Goal: Information Seeking & Learning: Compare options

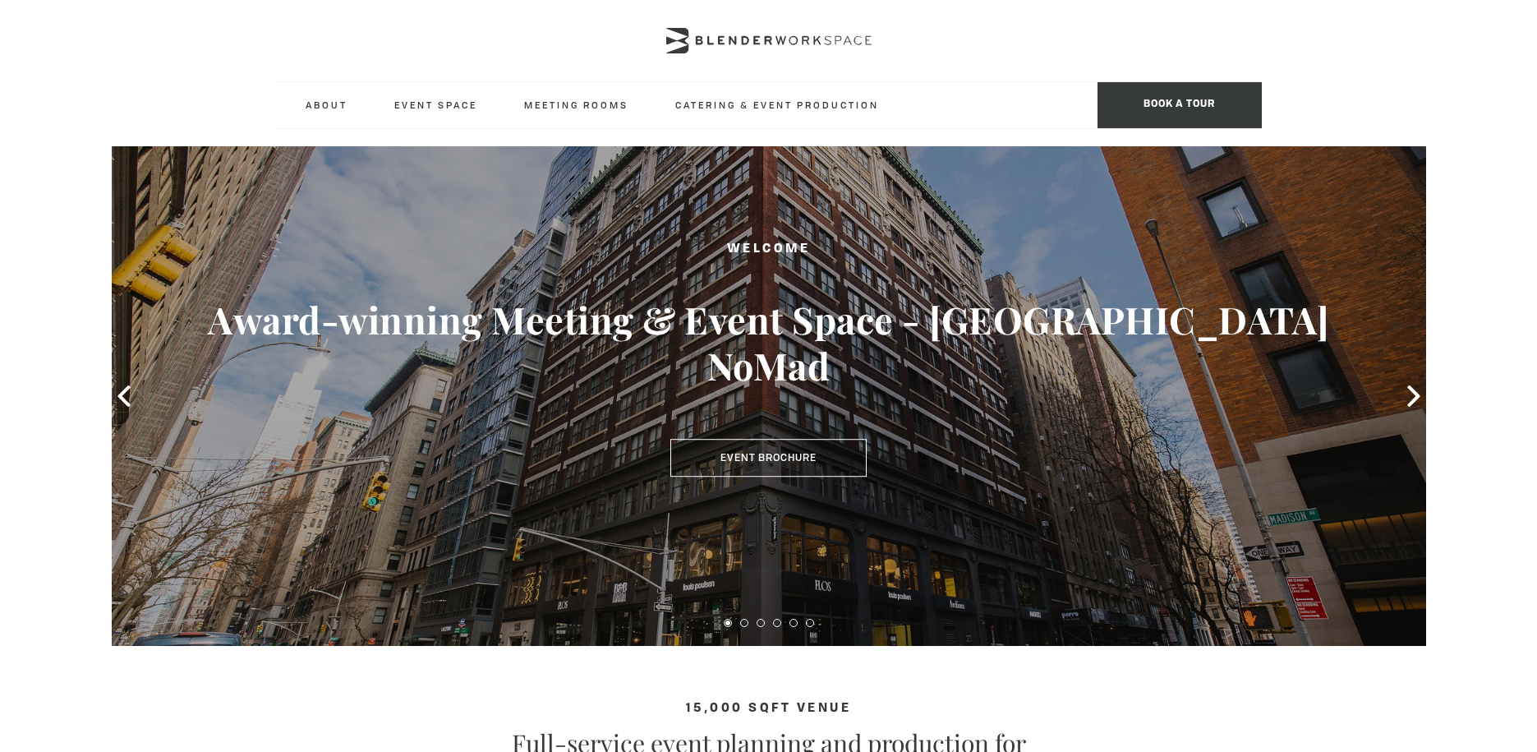
scroll to position [23, 0]
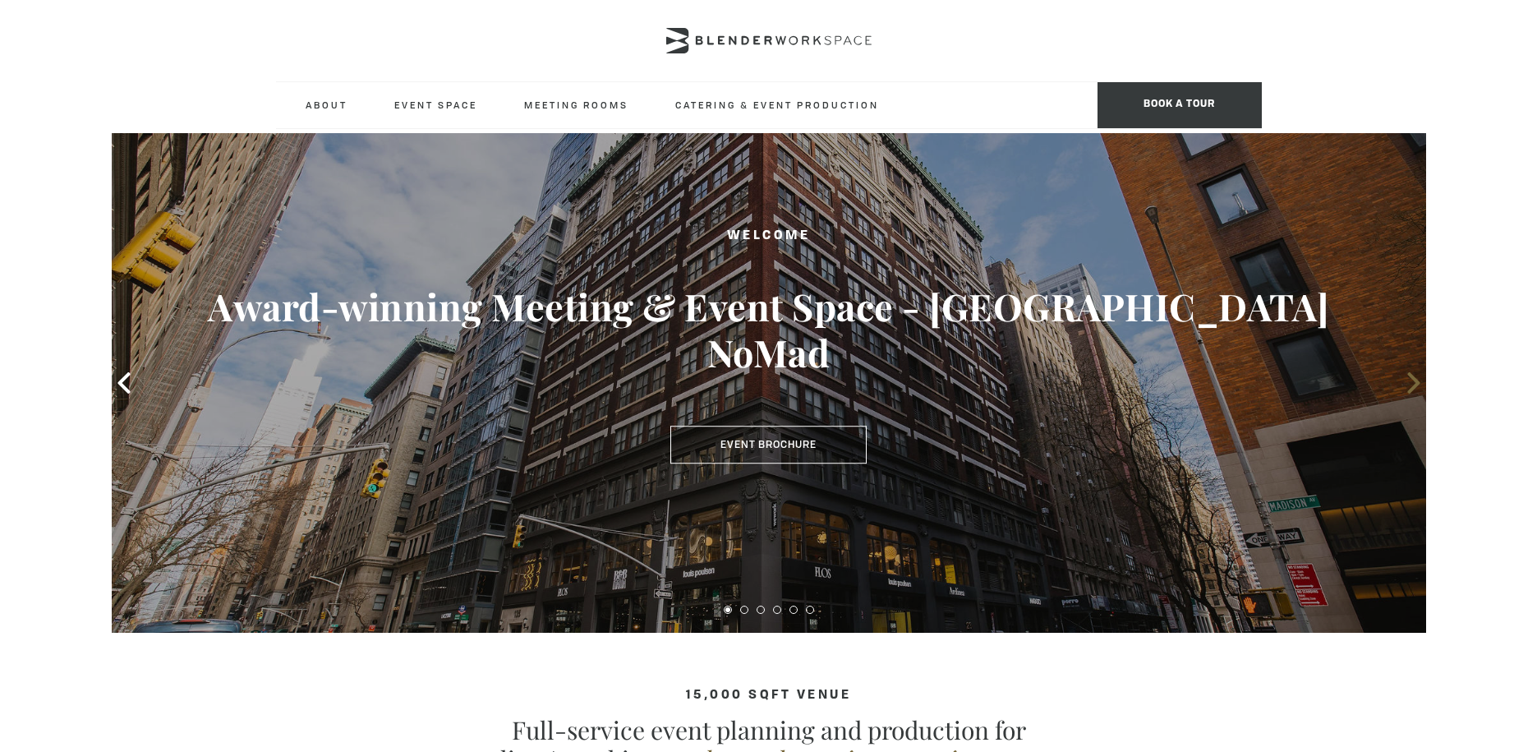
click at [1414, 379] on icon at bounding box center [1413, 382] width 12 height 21
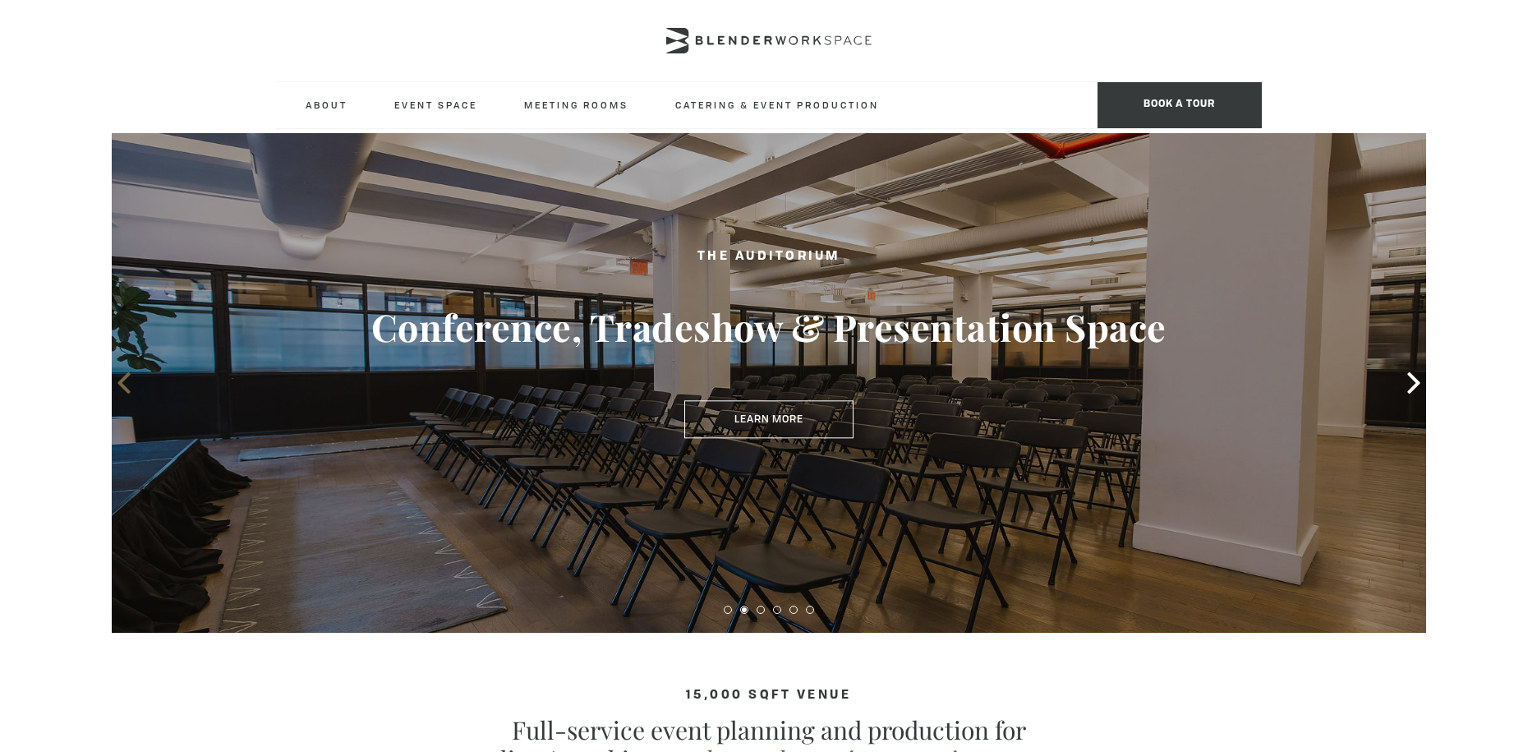
click at [122, 380] on icon at bounding box center [123, 382] width 12 height 21
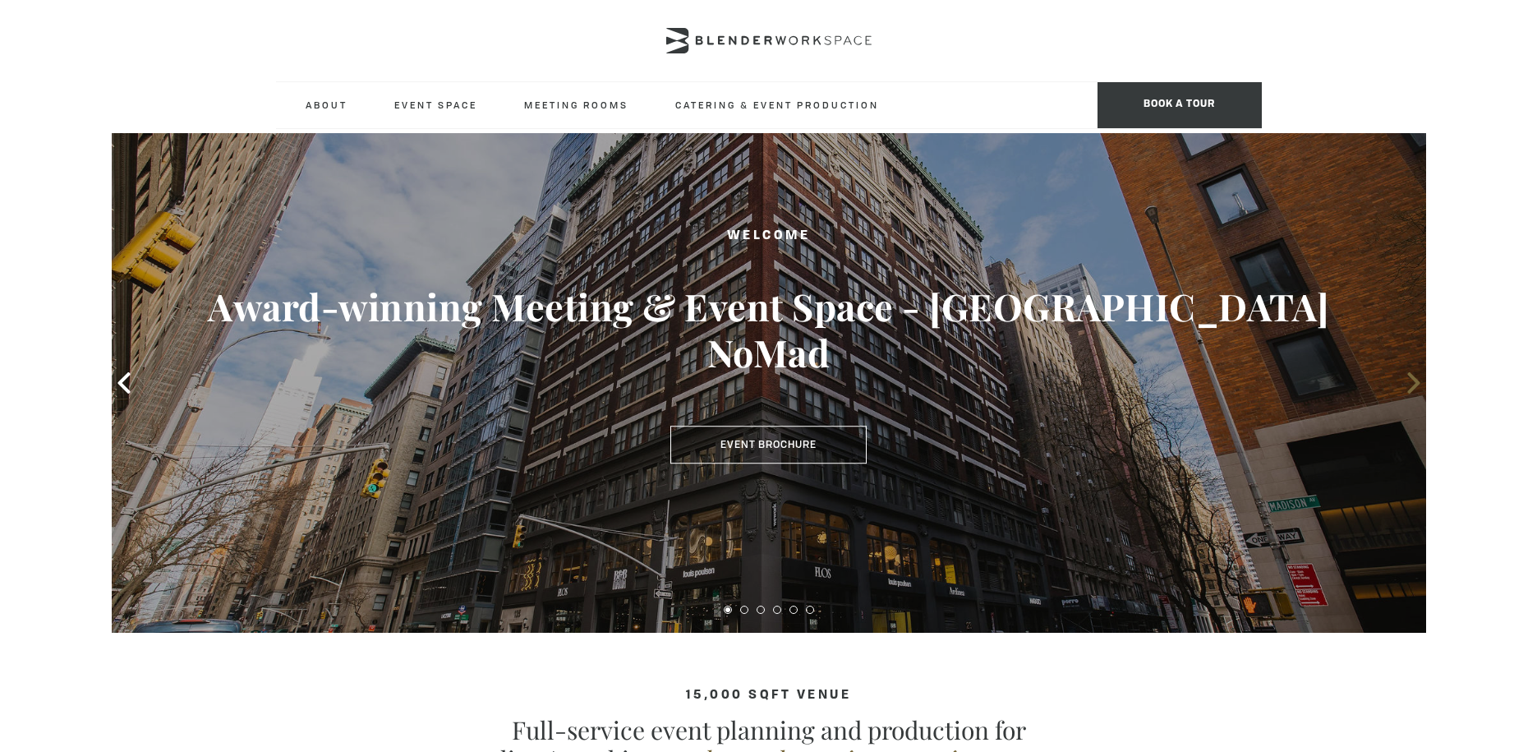
click at [1410, 382] on icon at bounding box center [1413, 382] width 21 height 21
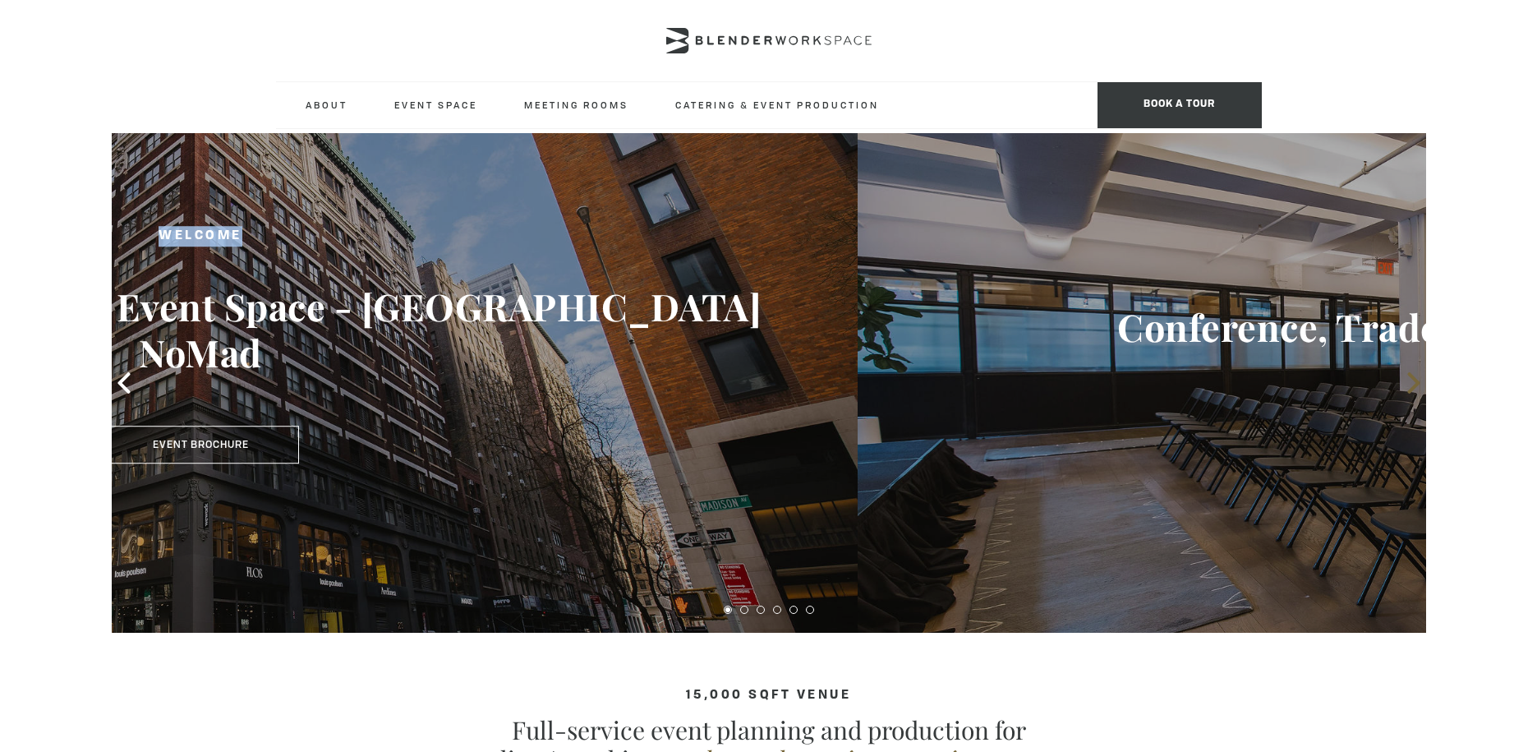
click at [1410, 382] on icon at bounding box center [1413, 382] width 21 height 21
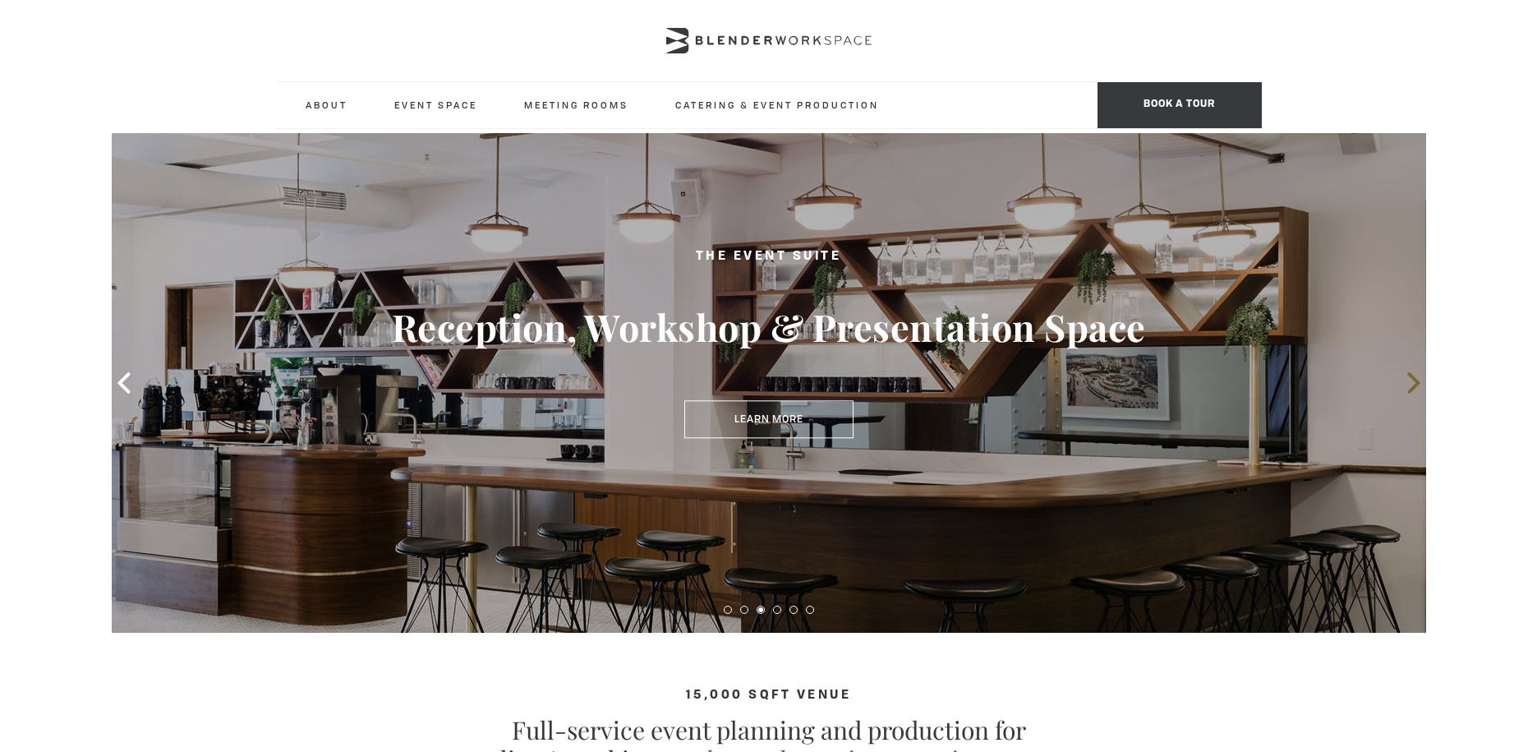
click at [1410, 382] on icon at bounding box center [1413, 382] width 21 height 21
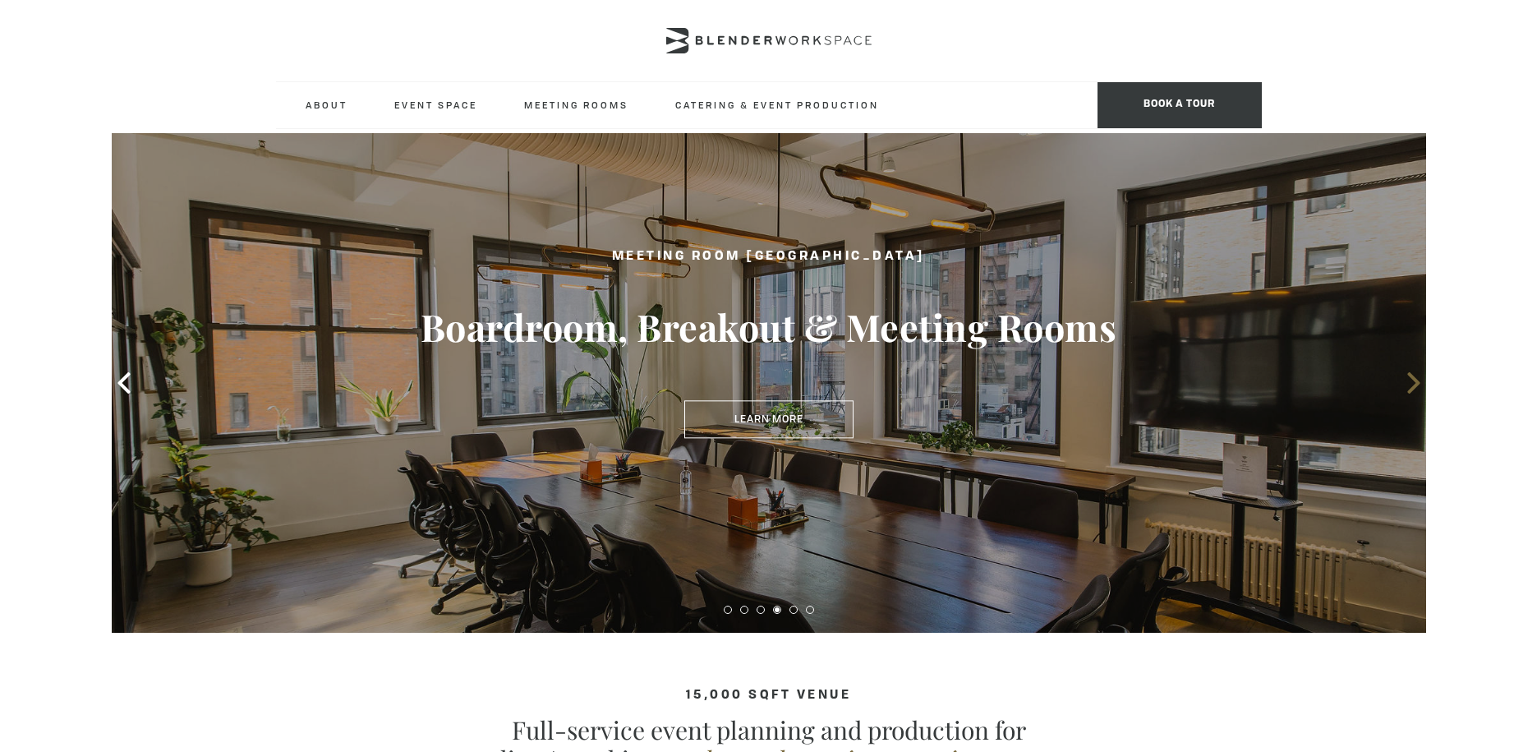
click at [1410, 382] on icon at bounding box center [1413, 382] width 21 height 21
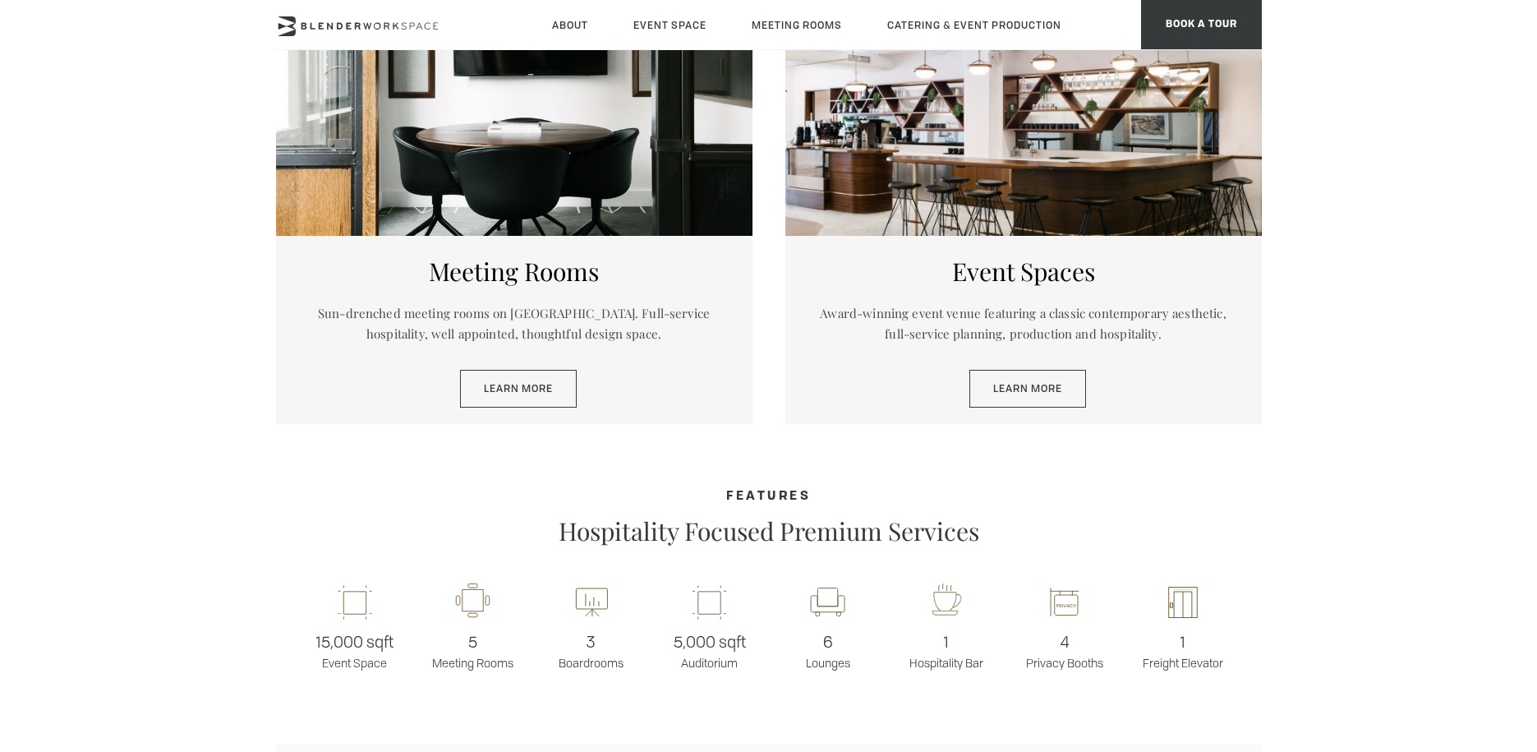
scroll to position [897, 0]
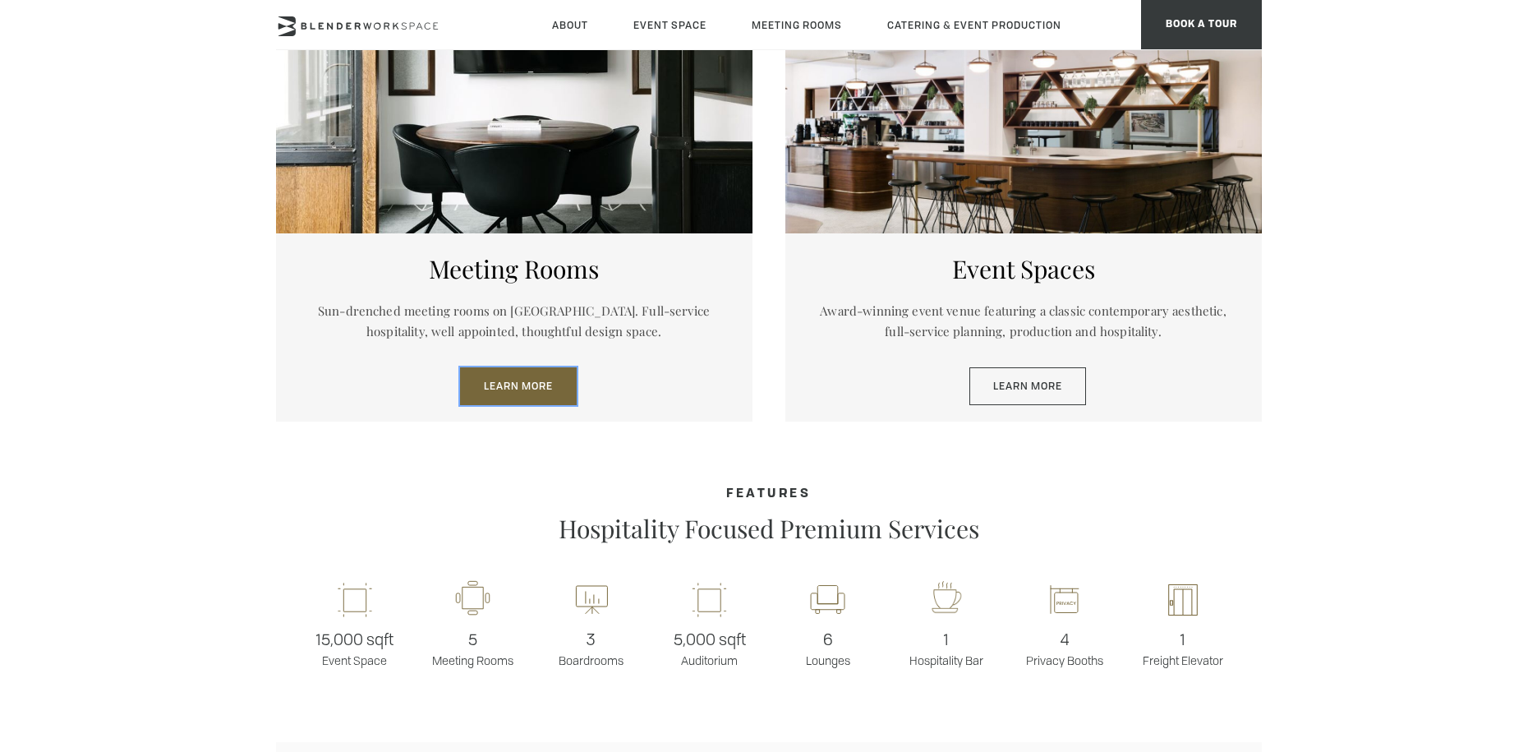
click at [521, 388] on link "Learn More" at bounding box center [518, 386] width 117 height 38
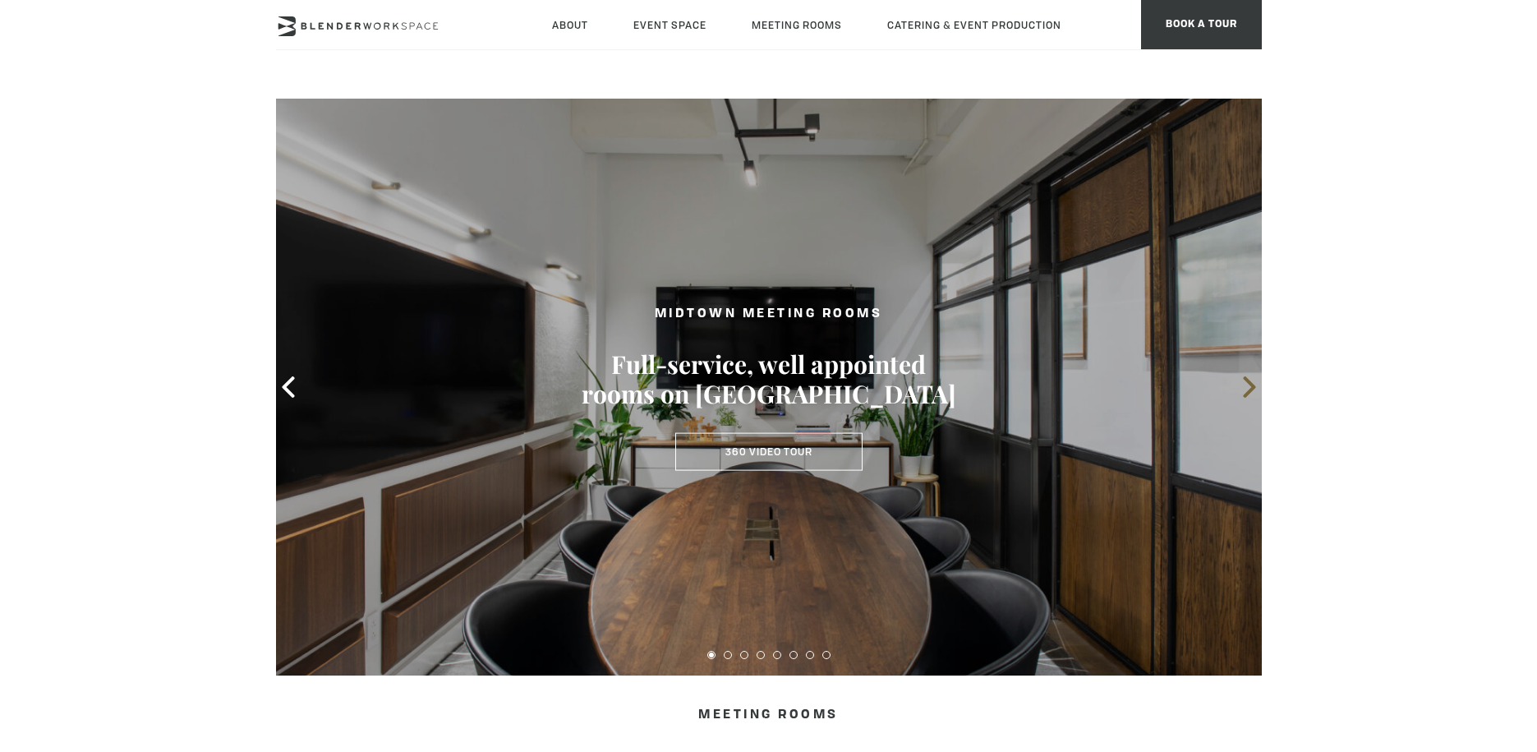
click at [1237, 397] on span at bounding box center [1249, 387] width 25 height 25
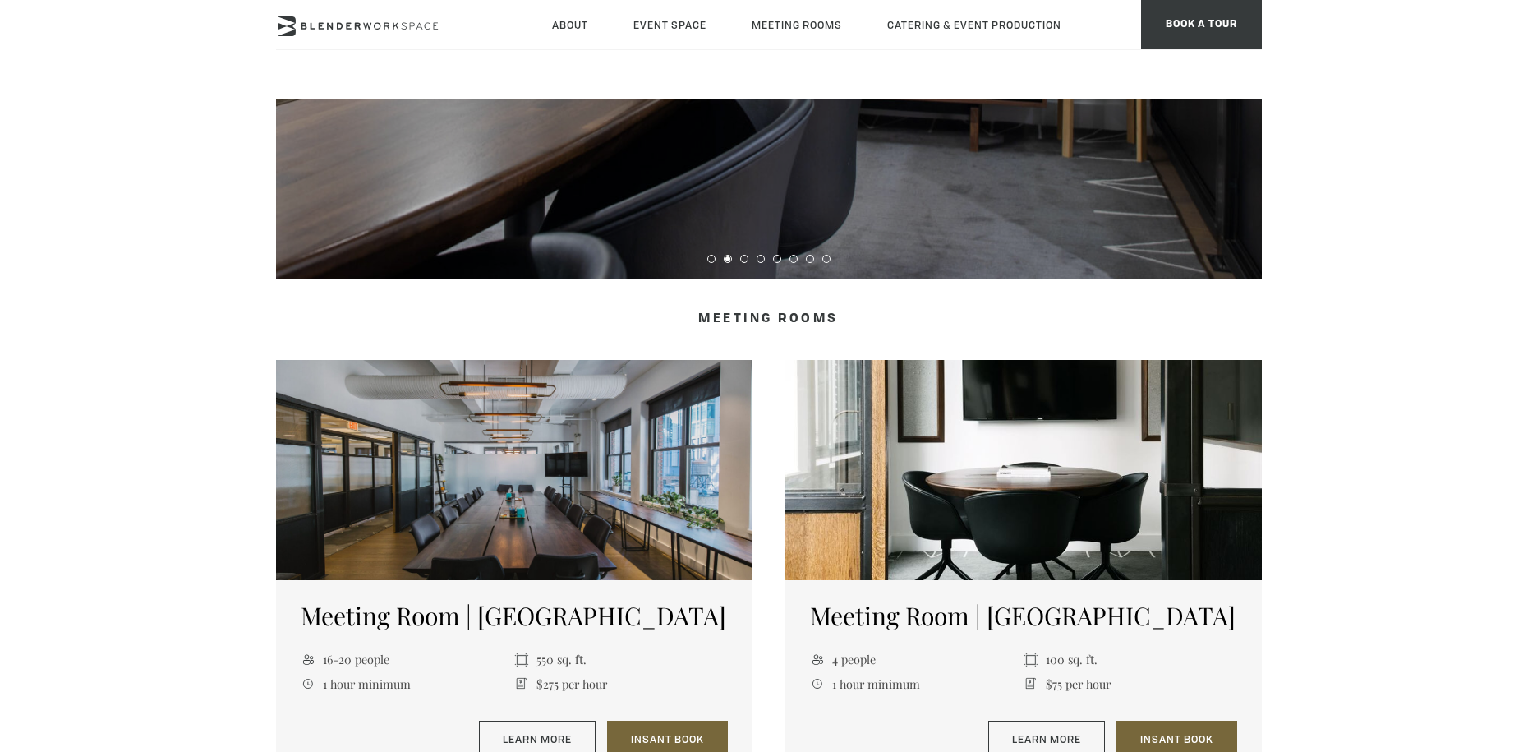
scroll to position [399, 0]
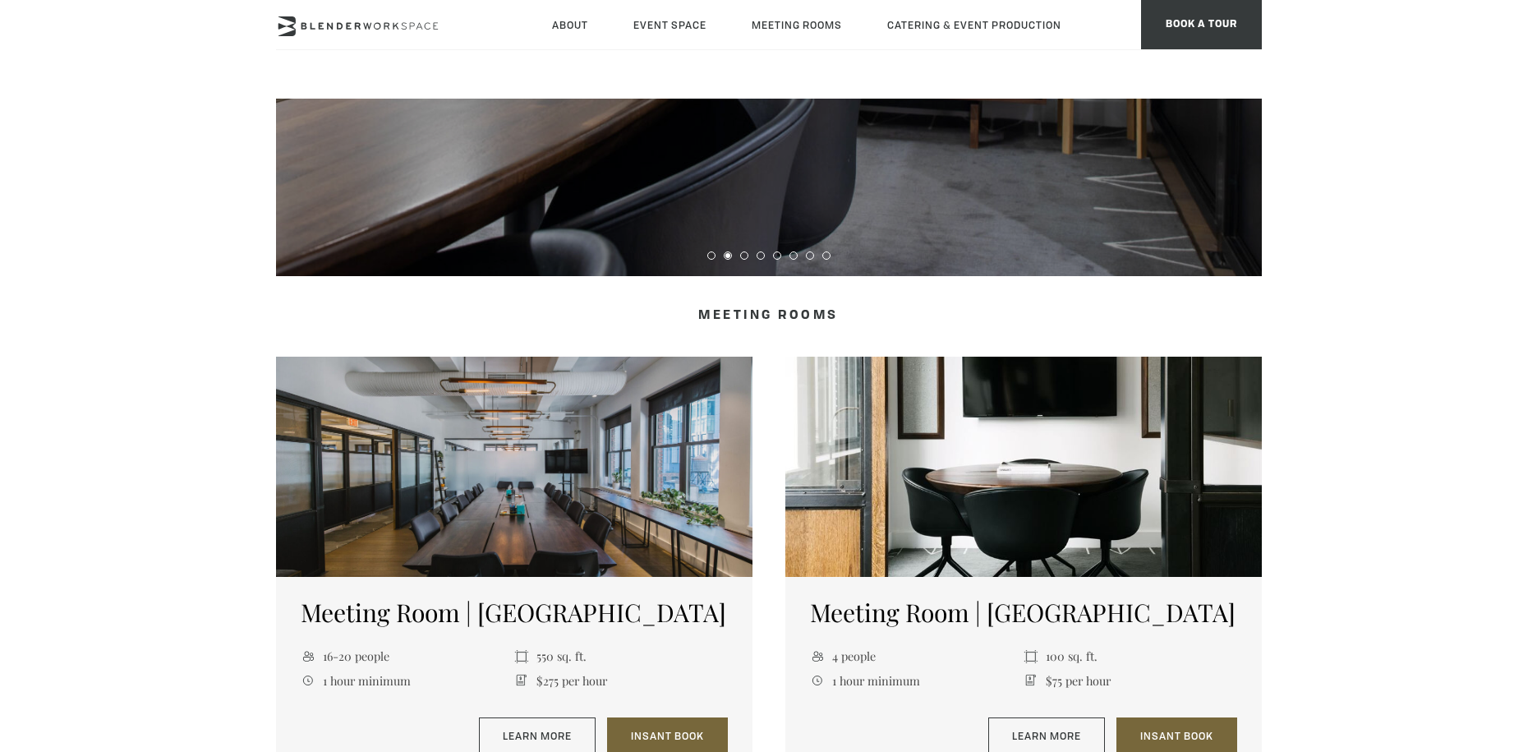
click at [651, 504] on div at bounding box center [514, 466] width 476 height 220
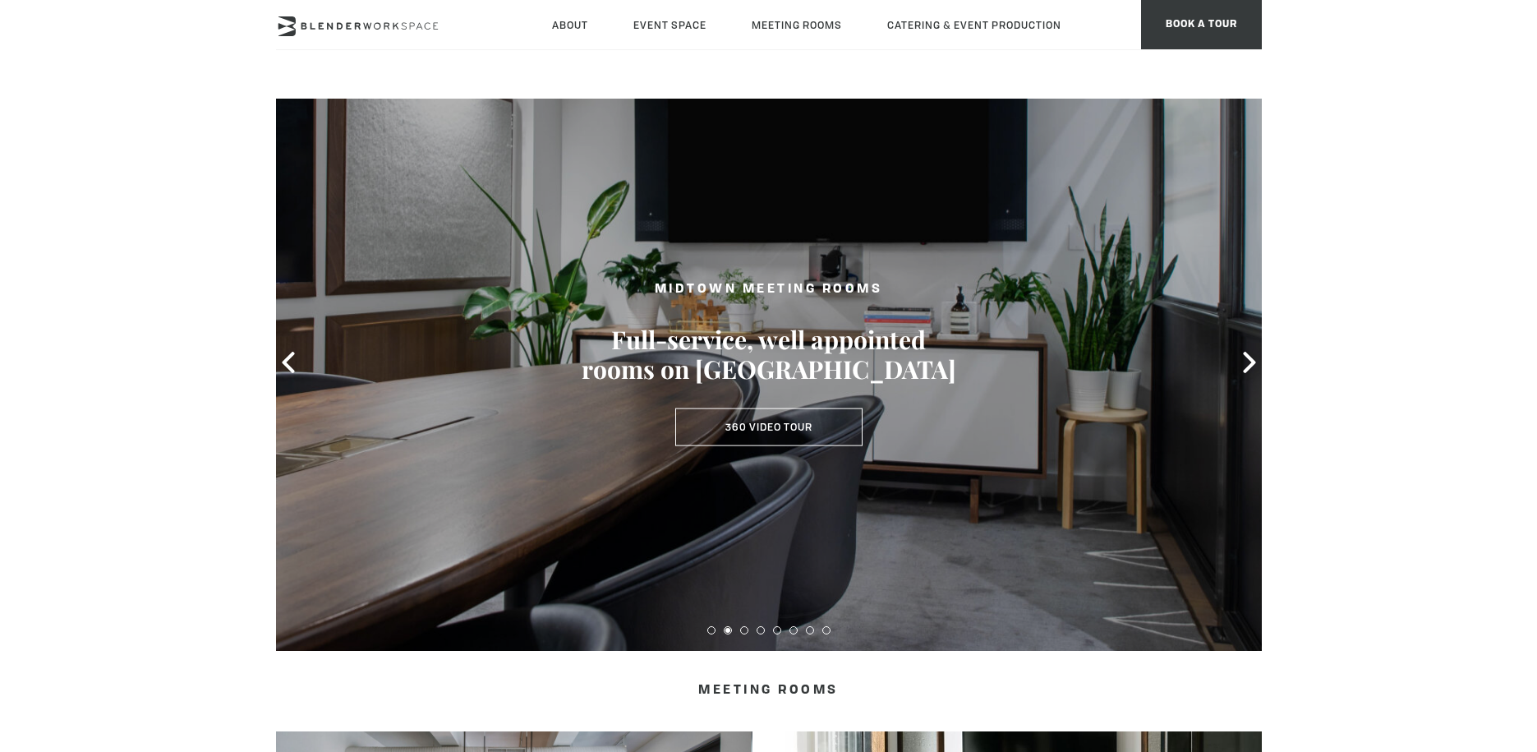
scroll to position [0, 0]
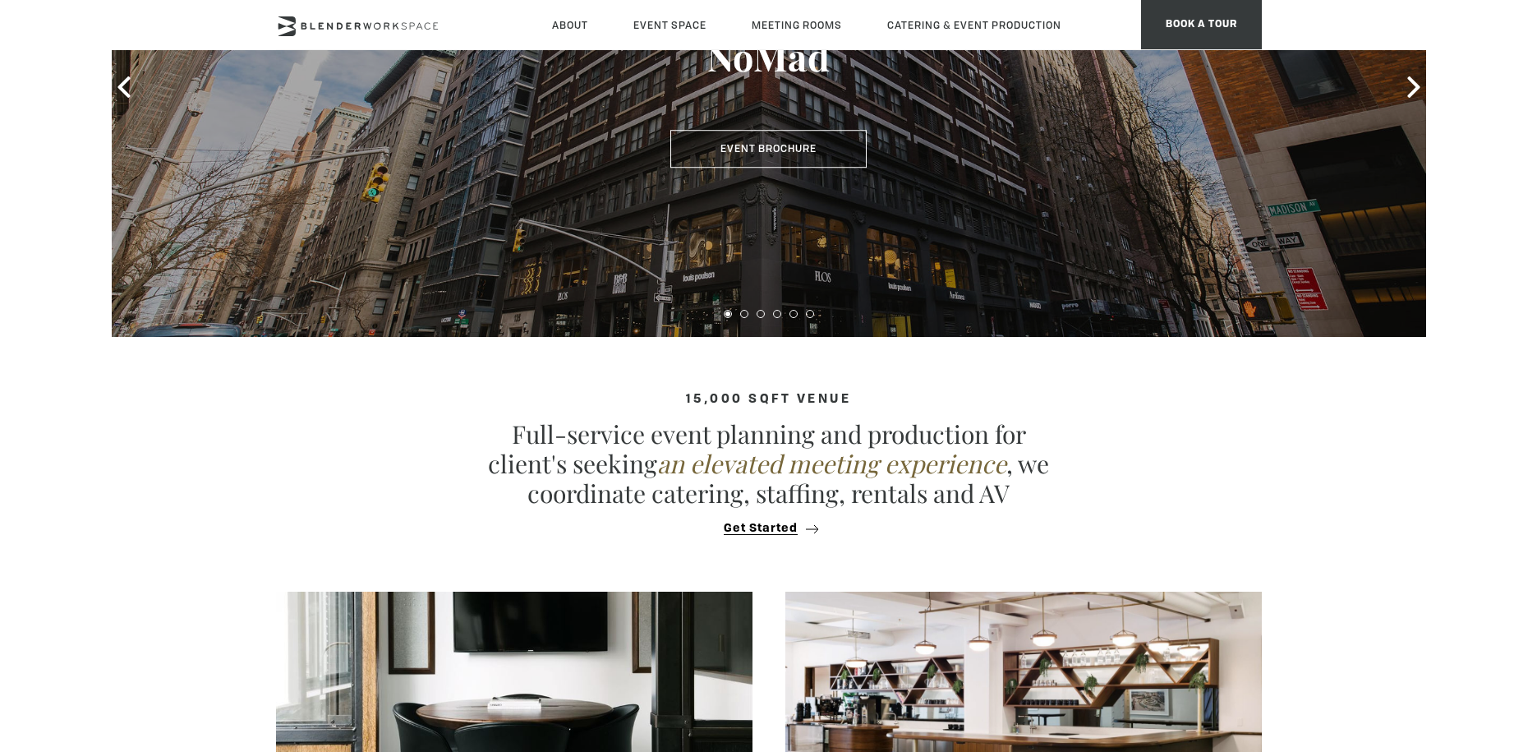
scroll to position [325, 0]
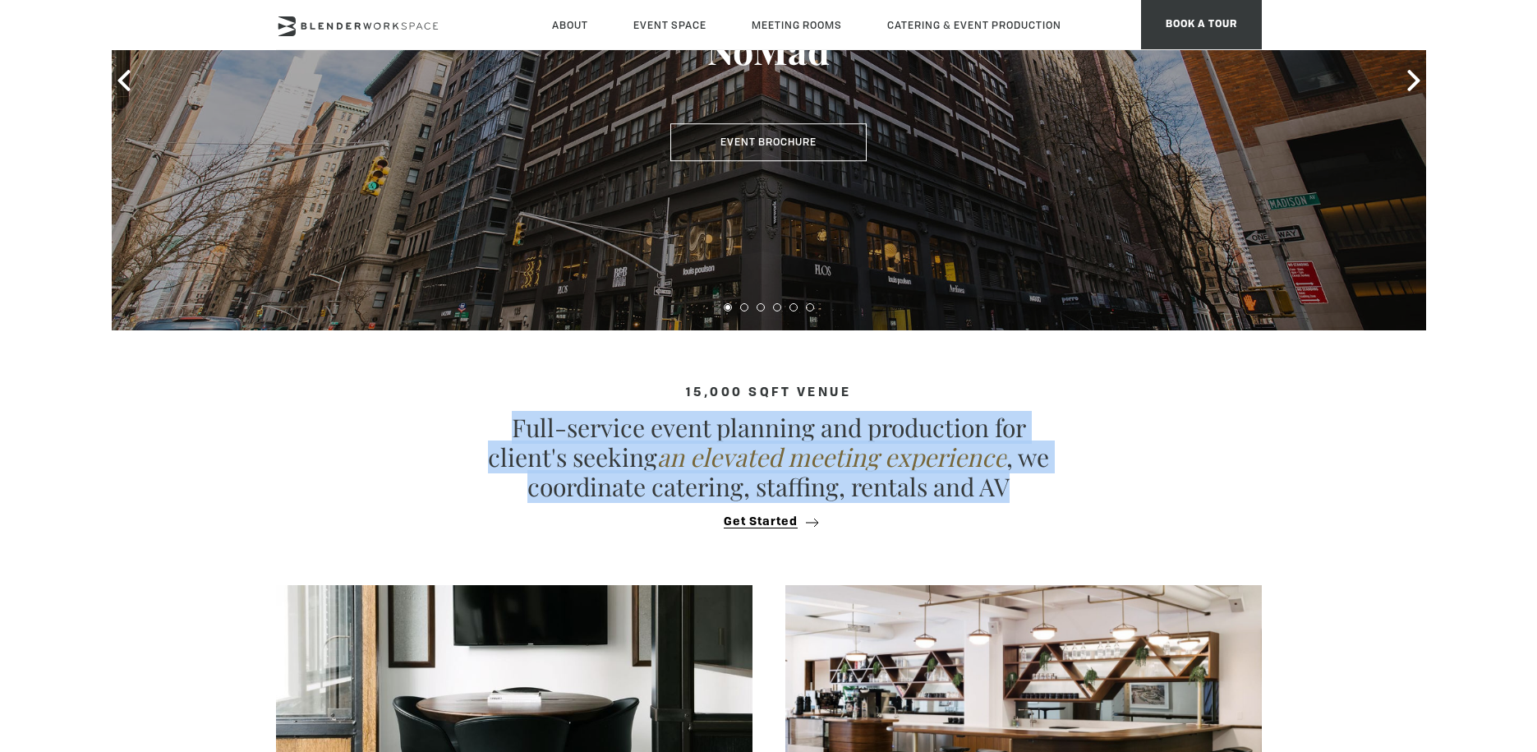
drag, startPoint x: 491, startPoint y: 419, endPoint x: 1021, endPoint y: 495, distance: 535.3
click at [1021, 495] on p "Full-service event planning and production for client's seeking an elevated mee…" at bounding box center [768, 456] width 575 height 89
copy p "Full-service event planning and production for client's seeking an elevated mee…"
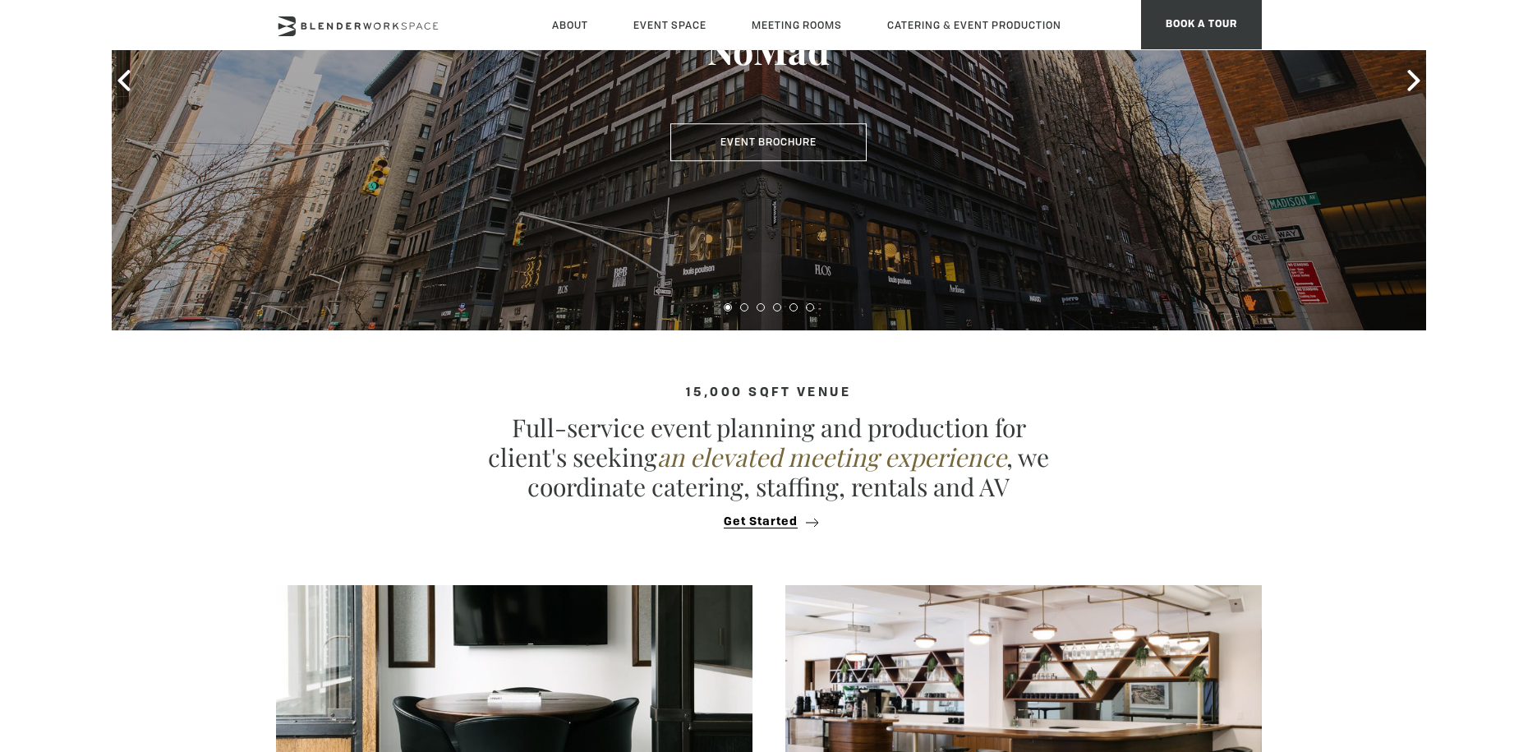
click at [1042, 261] on div "Welcome Award-winning Meeting & Event Space - Madison Ave NoMad Event Brochure" at bounding box center [769, 80] width 1314 height 499
click at [1136, 353] on section "15,000 sqft venue Full-service event planning and production for client's seeki…" at bounding box center [768, 449] width 1537 height 238
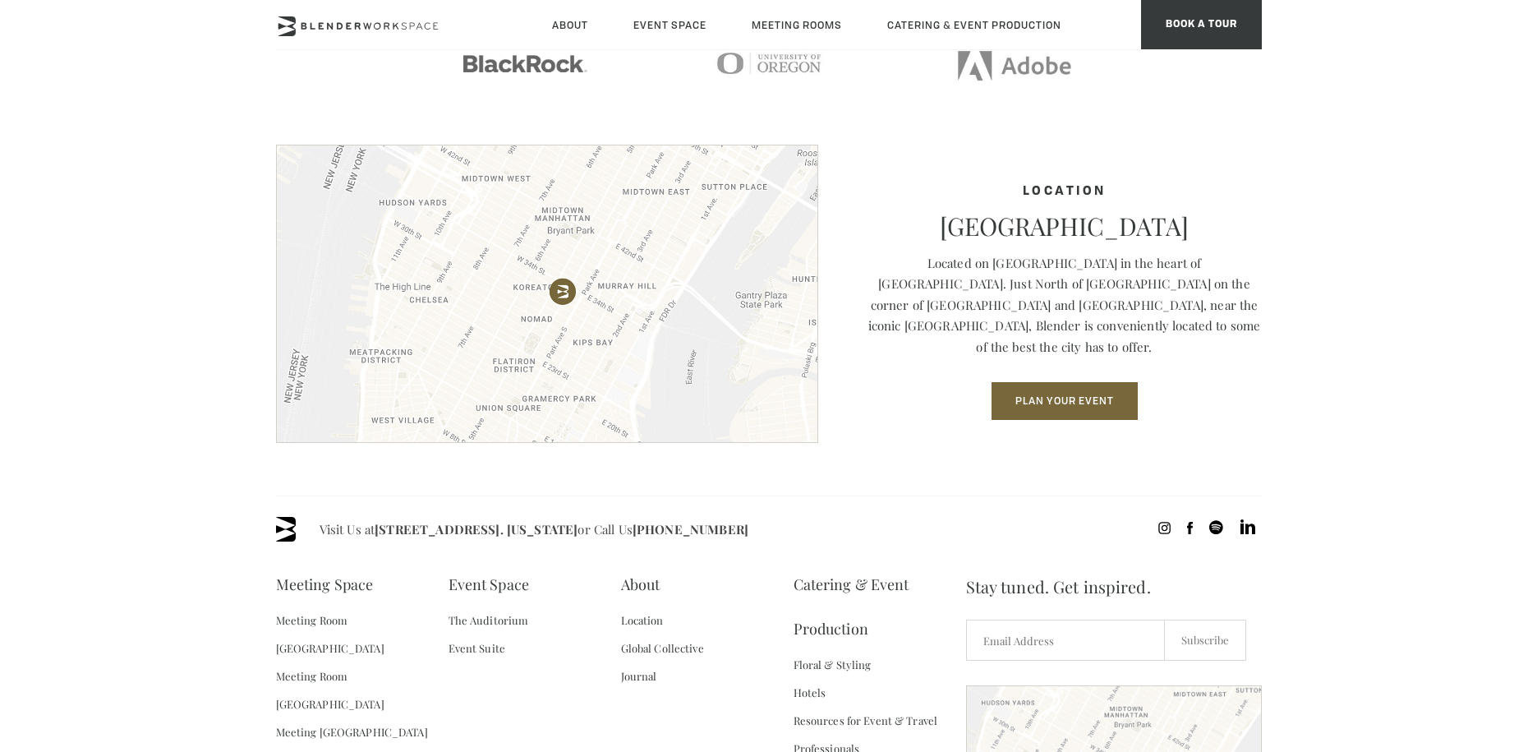
scroll to position [2169, 0]
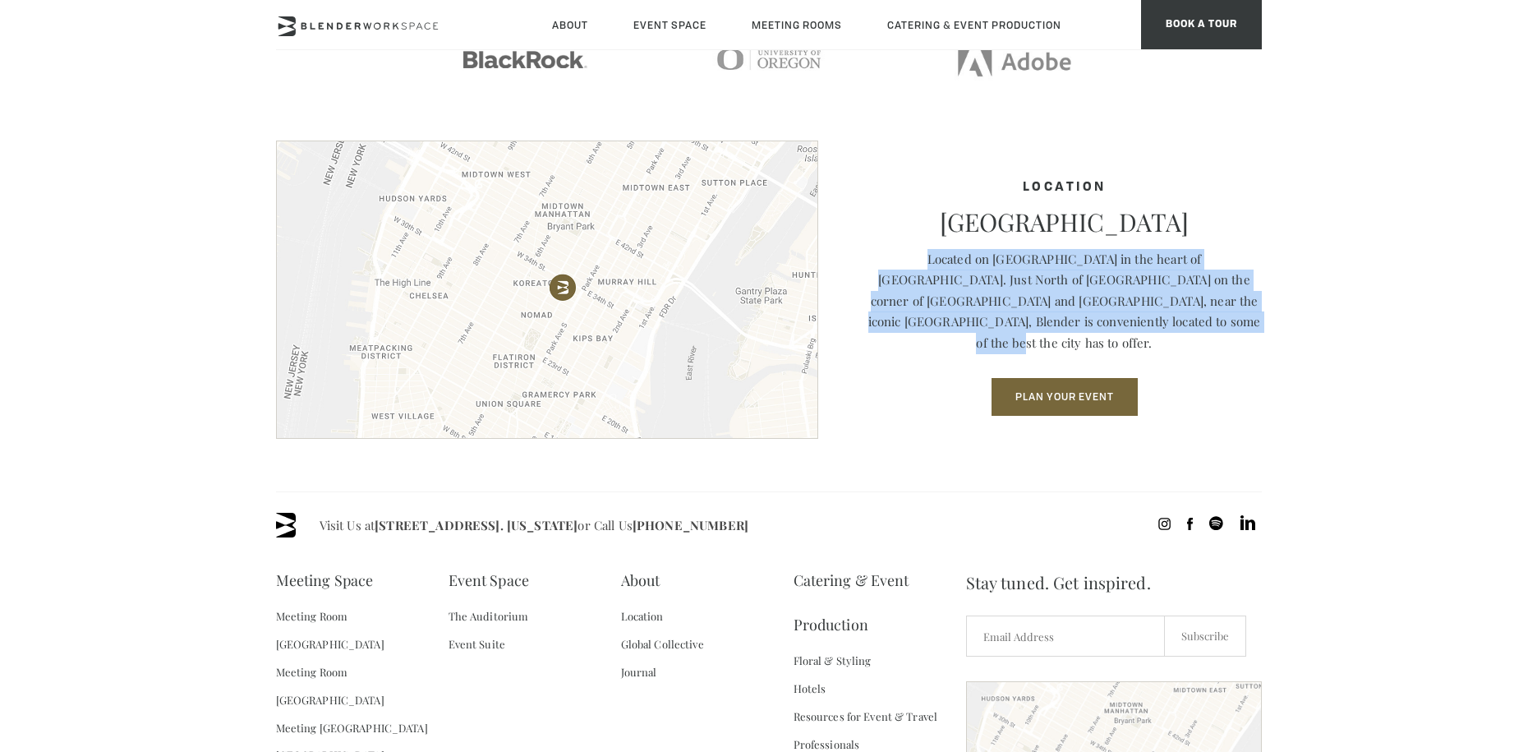
drag, startPoint x: 1194, startPoint y: 331, endPoint x: 883, endPoint y: 262, distance: 318.9
click at [883, 262] on p "Located on Madison Avenue in the heart of NoMad. Just North of Madison Square P…" at bounding box center [1064, 301] width 394 height 105
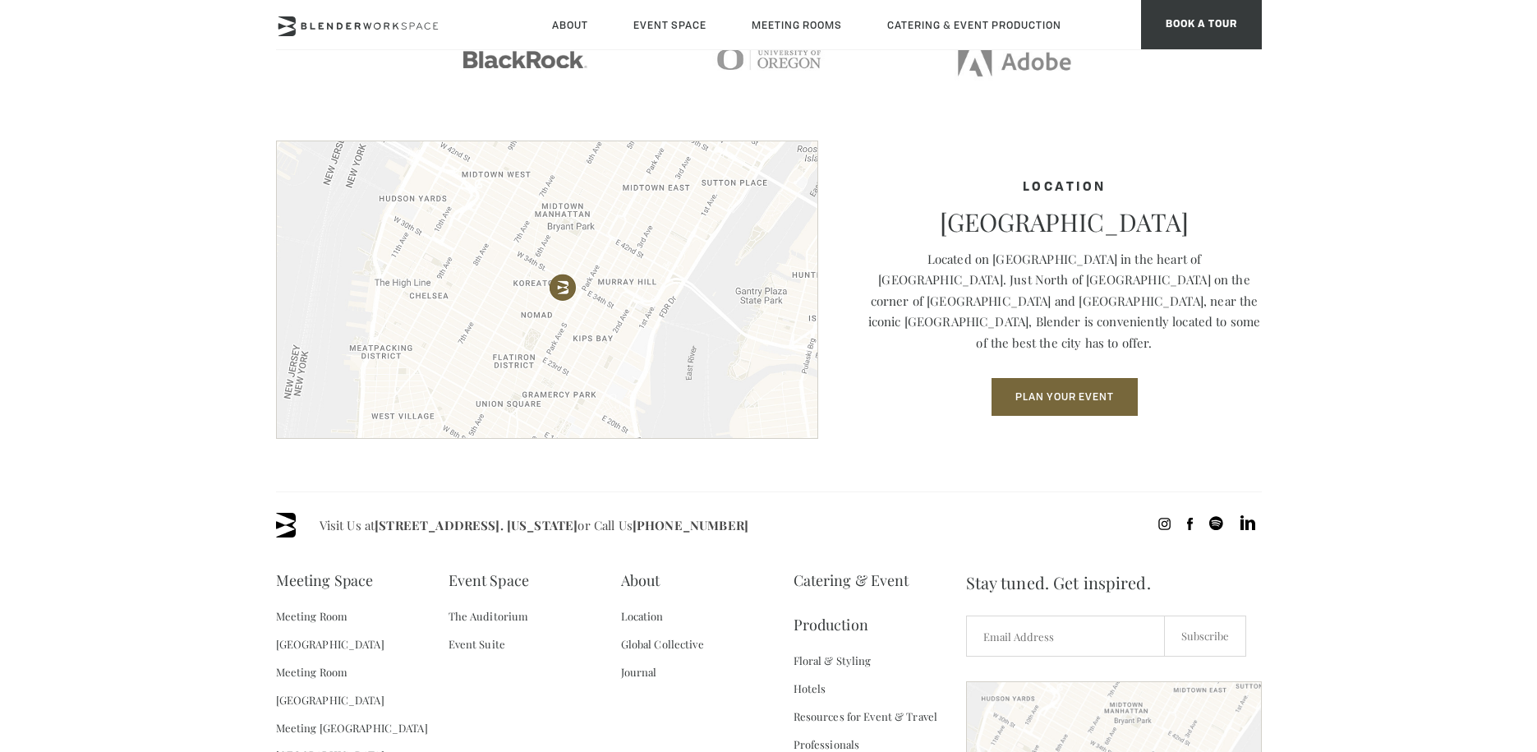
click at [1304, 358] on section "Location Midtown South NoMad Located on Madison Avenue in the heart of NoMad. J…" at bounding box center [768, 315] width 1537 height 351
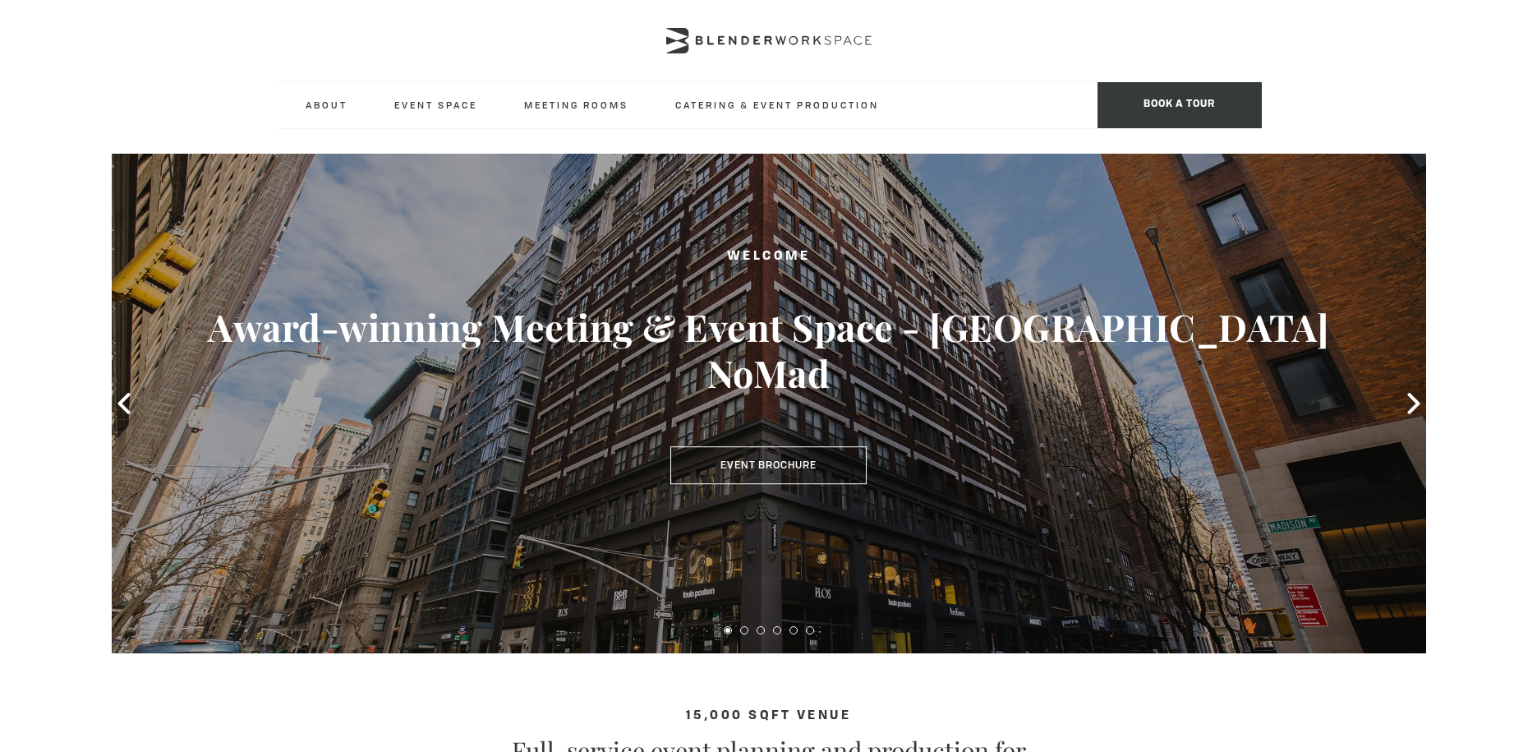
scroll to position [0, 0]
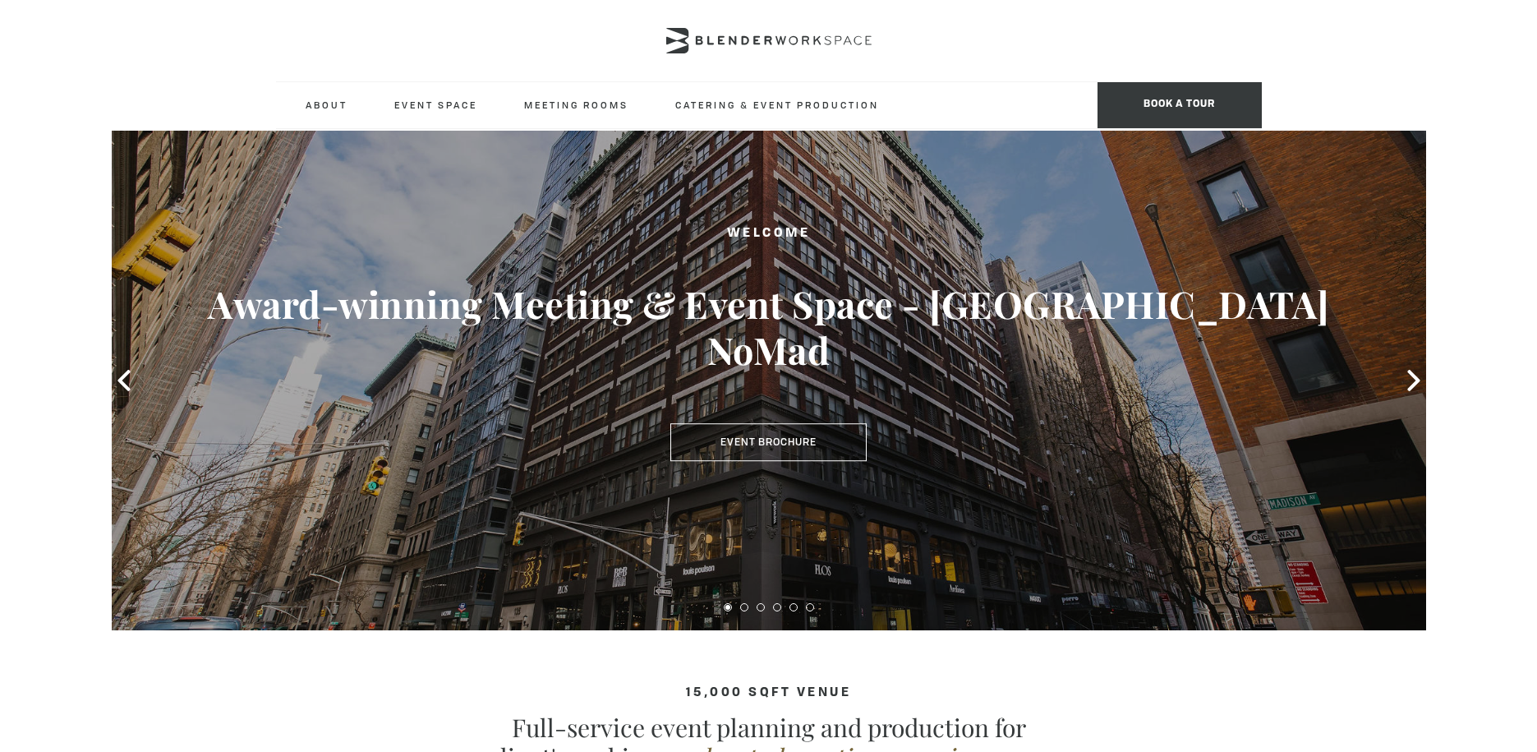
scroll to position [98, 0]
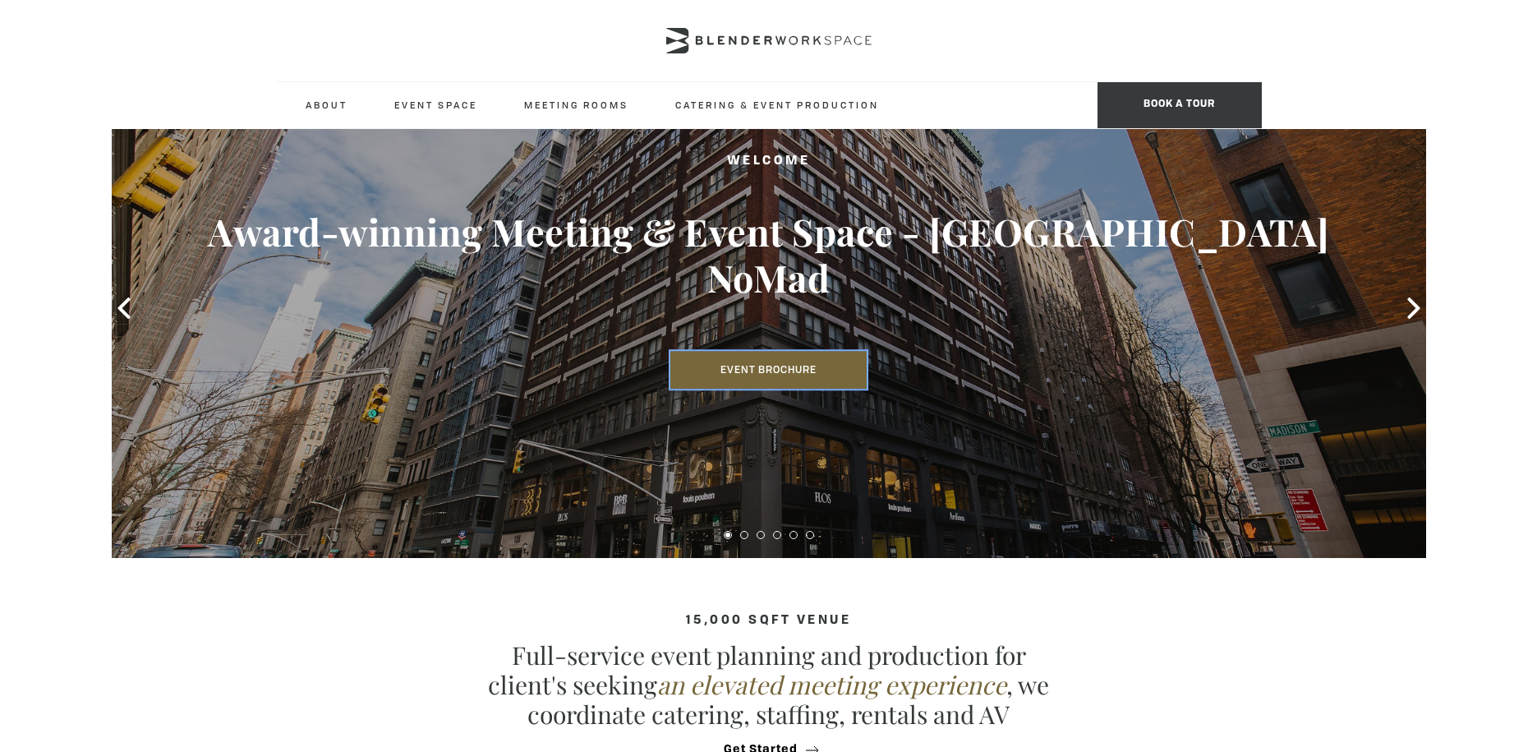
click at [734, 351] on link "Event Brochure" at bounding box center [768, 370] width 196 height 38
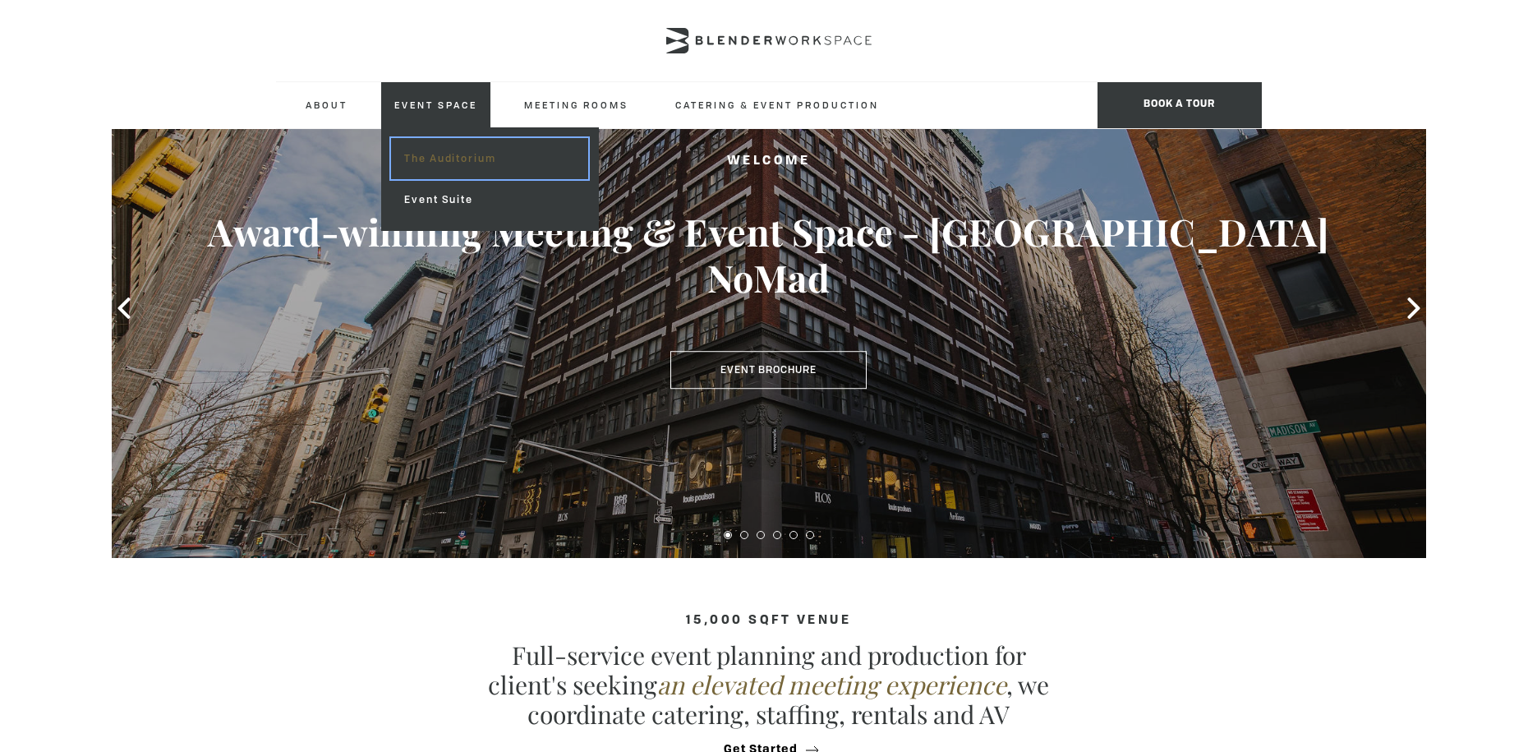
click at [453, 154] on link "The Auditorium" at bounding box center [489, 158] width 196 height 41
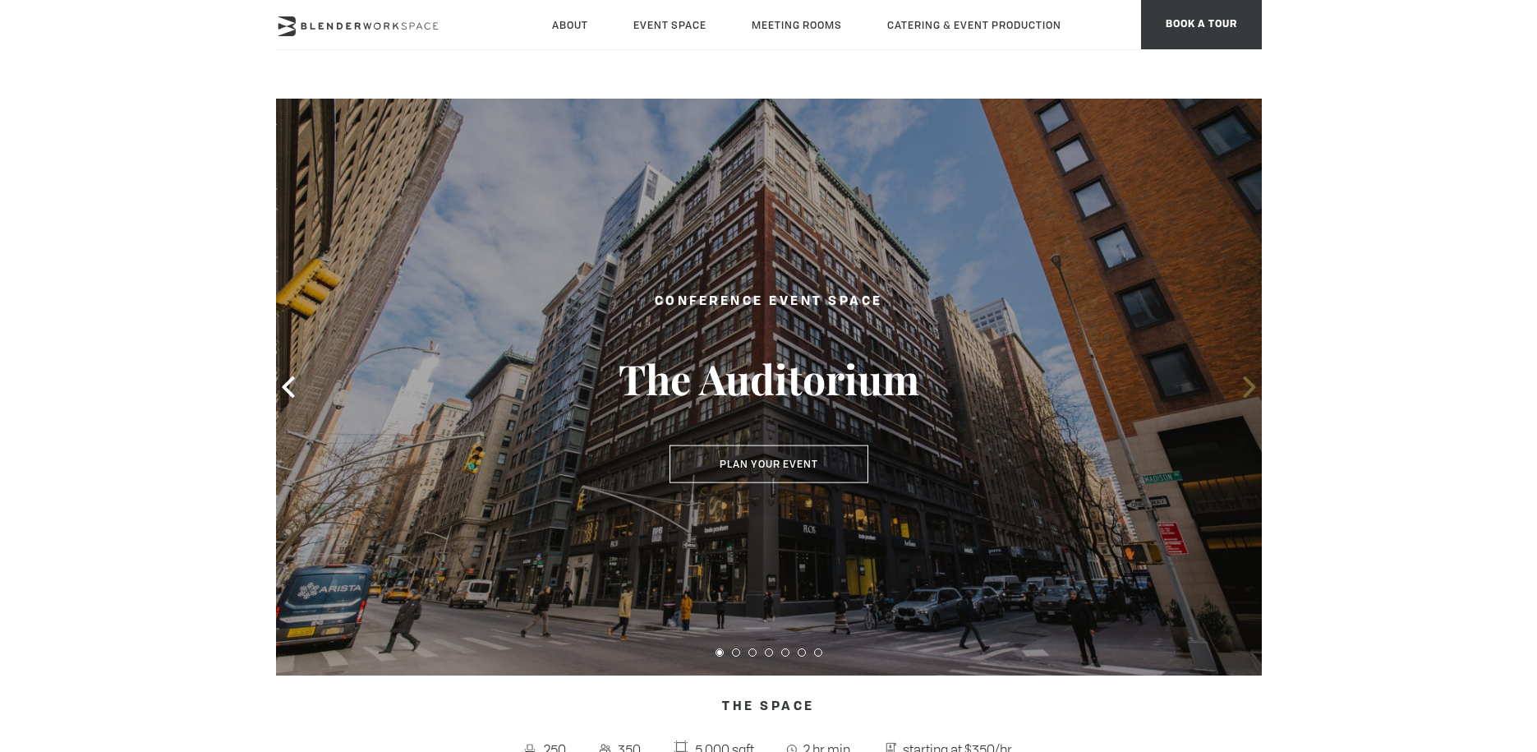
click at [1249, 390] on icon at bounding box center [1249, 386] width 12 height 21
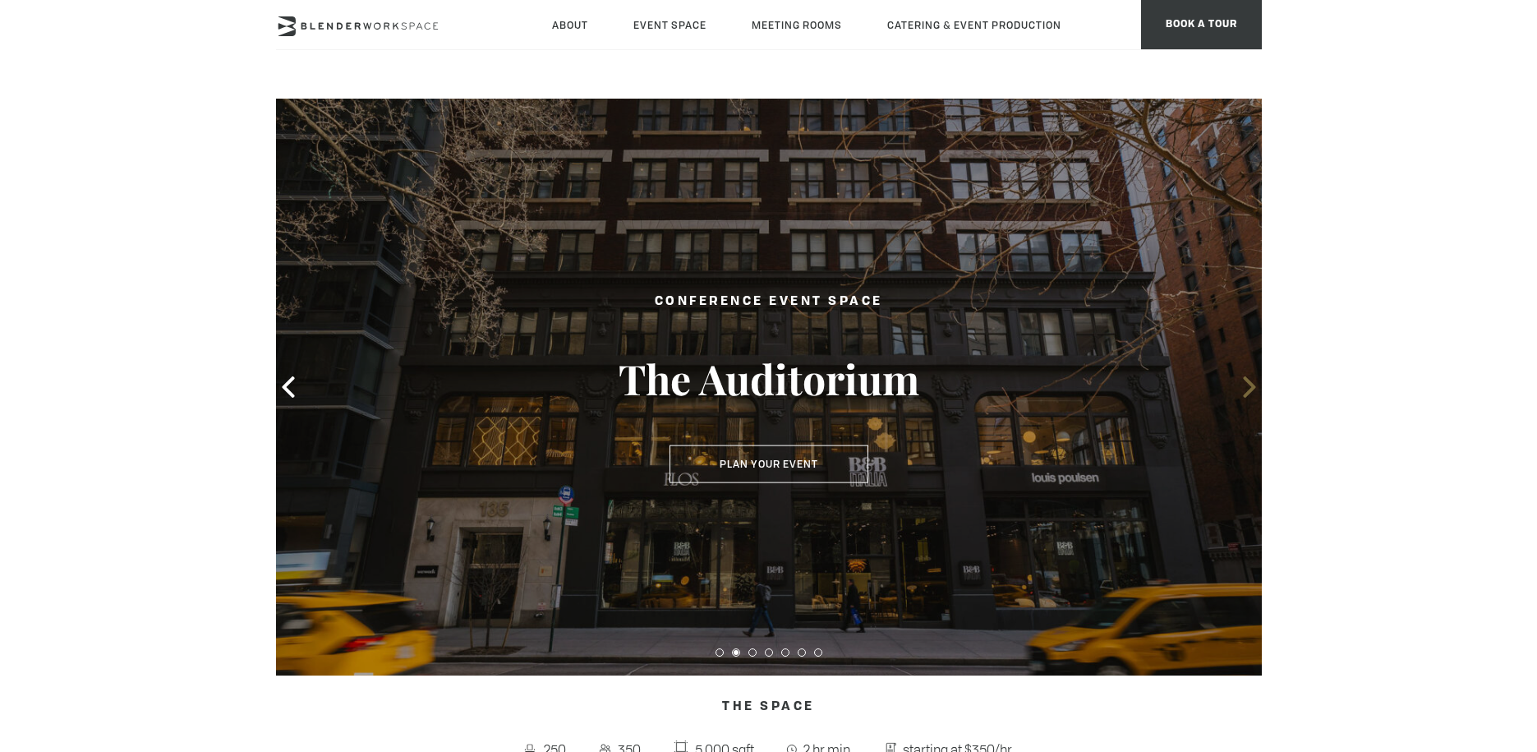
click at [1249, 390] on icon at bounding box center [1249, 386] width 12 height 21
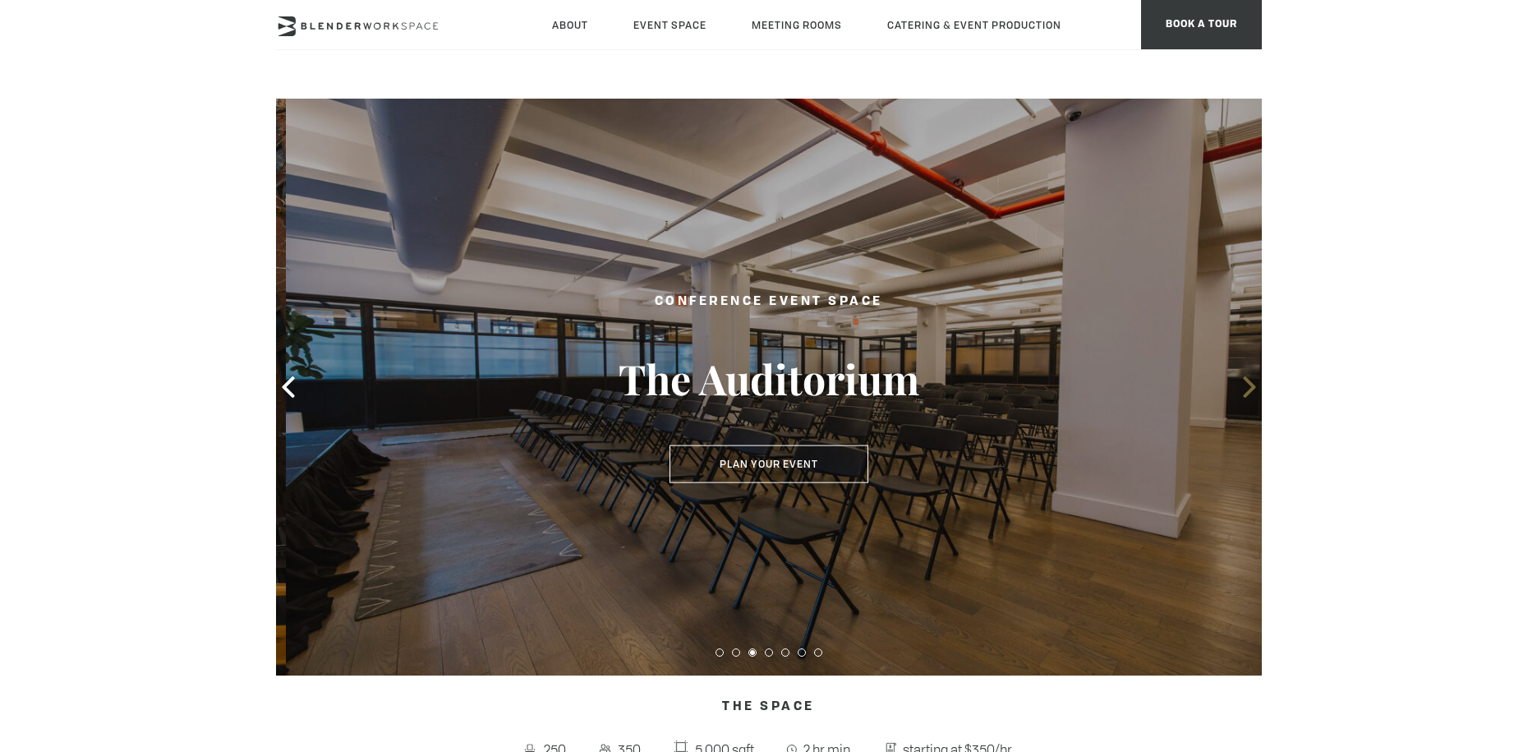
click at [1249, 390] on icon at bounding box center [1249, 386] width 12 height 21
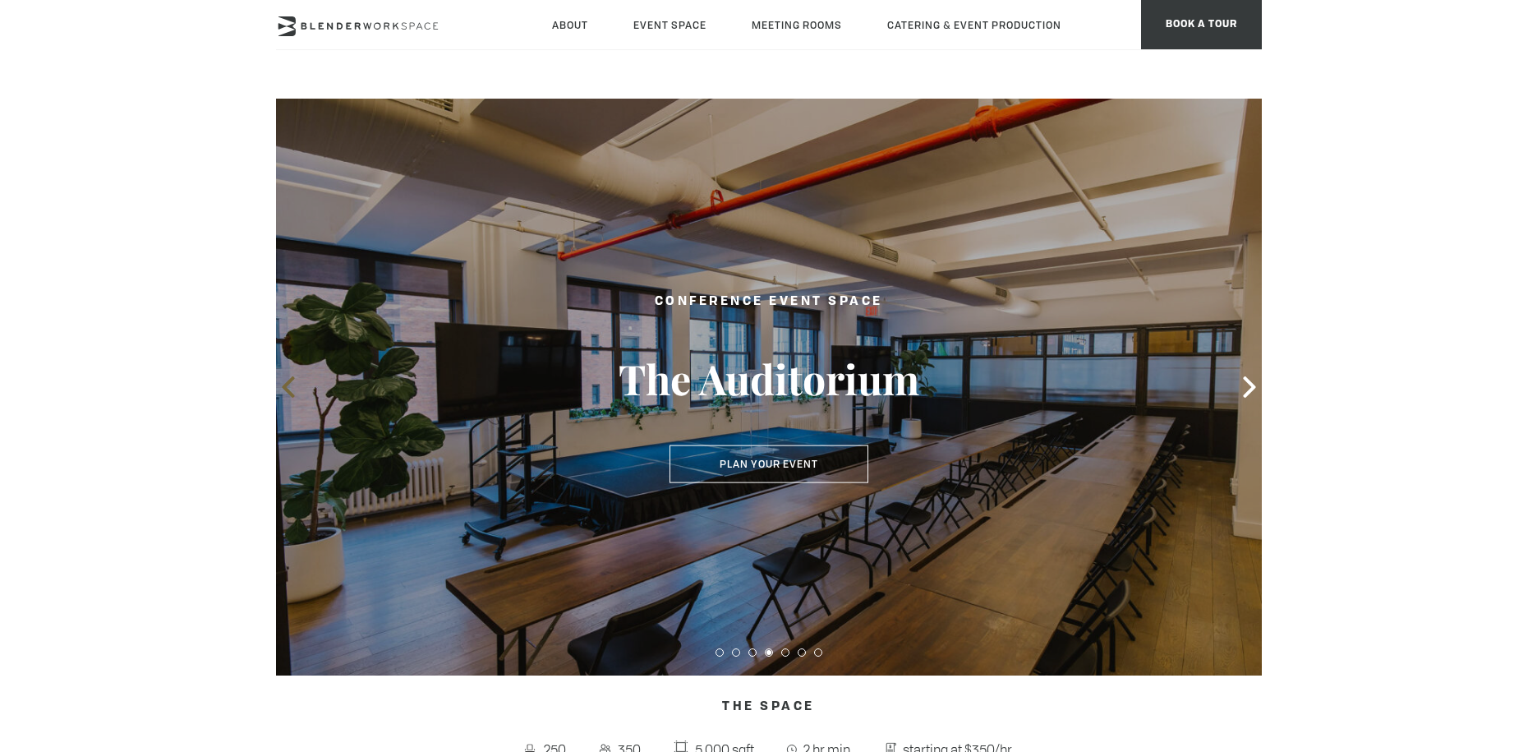
click at [298, 391] on span at bounding box center [288, 387] width 25 height 25
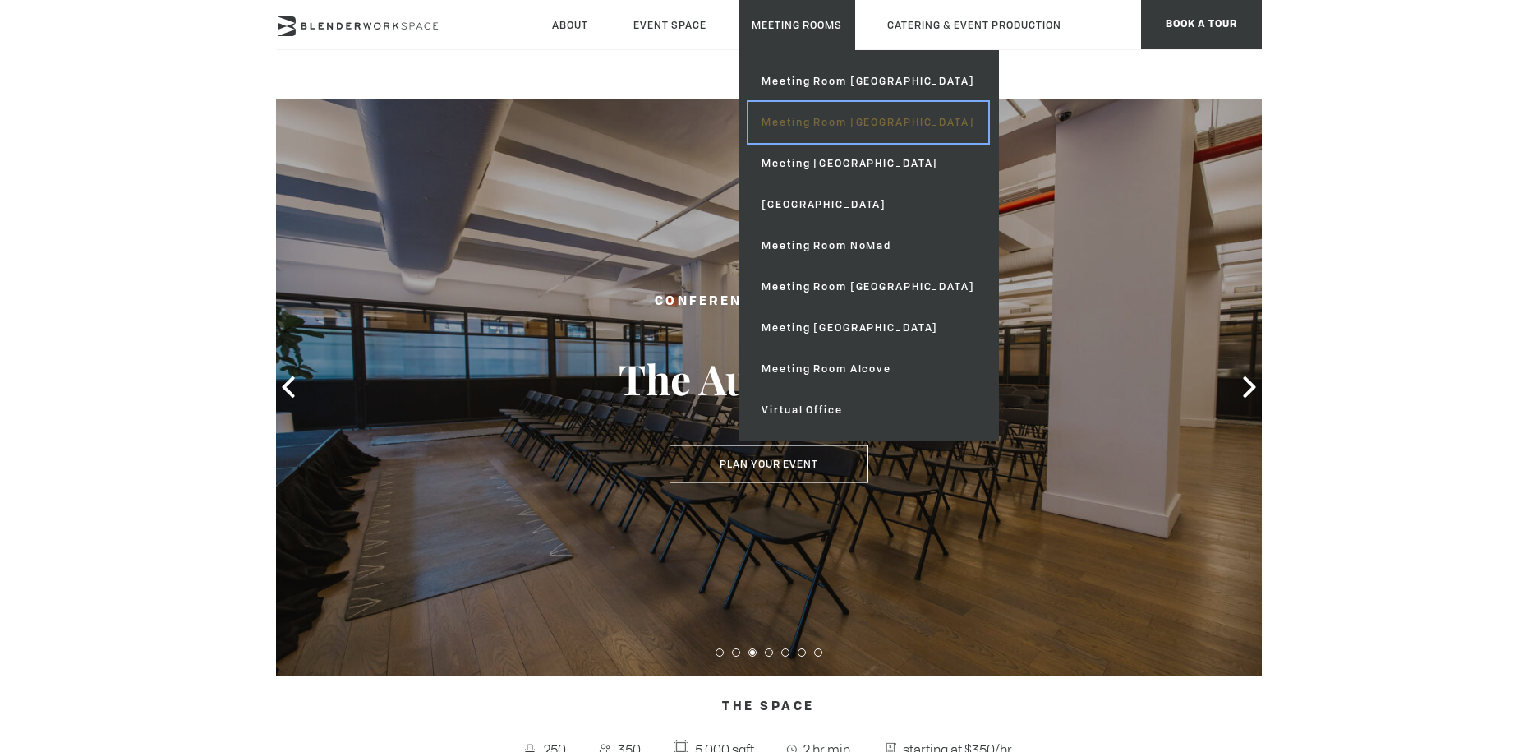
click at [794, 122] on link "Meeting Room [GEOGRAPHIC_DATA]" at bounding box center [867, 122] width 239 height 41
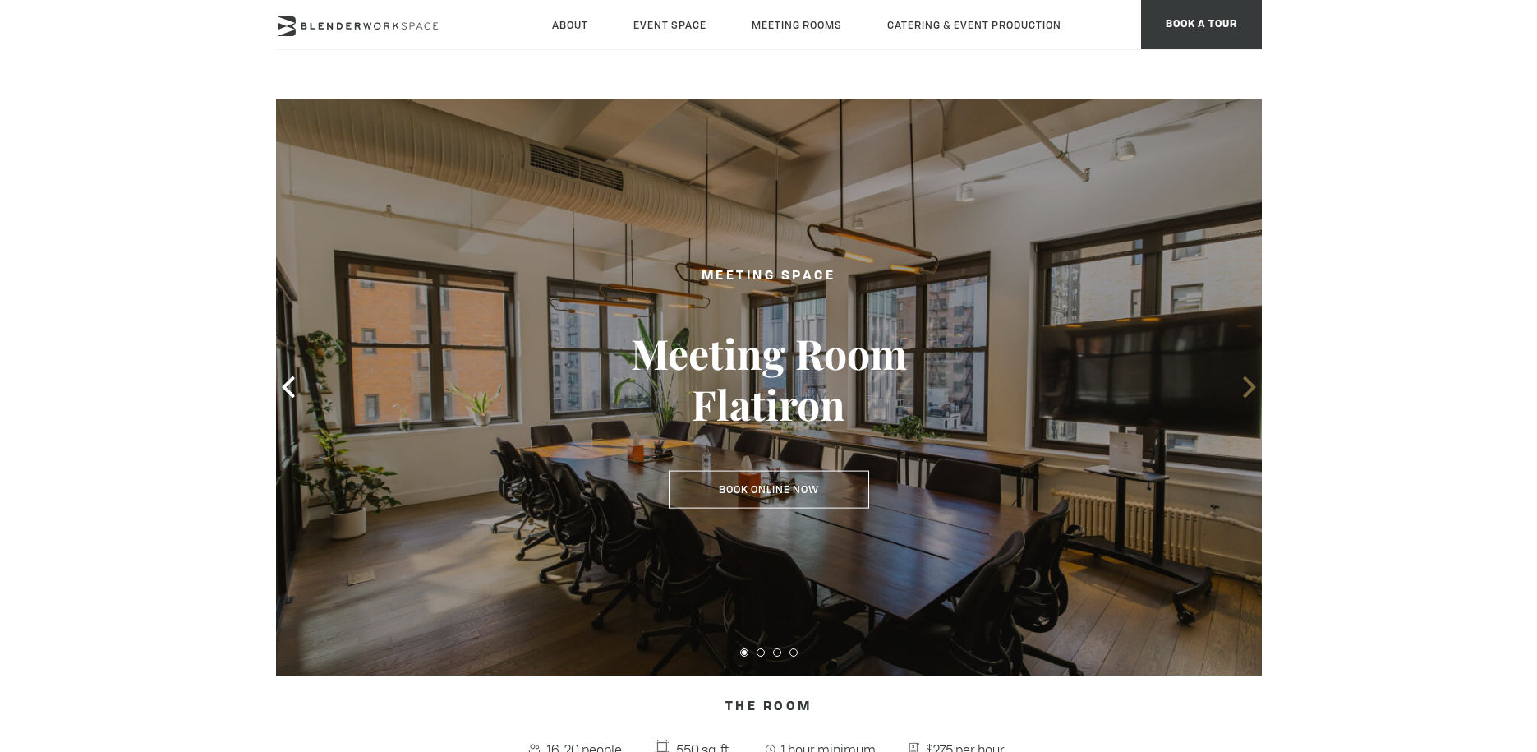
click at [1249, 383] on icon at bounding box center [1249, 386] width 12 height 21
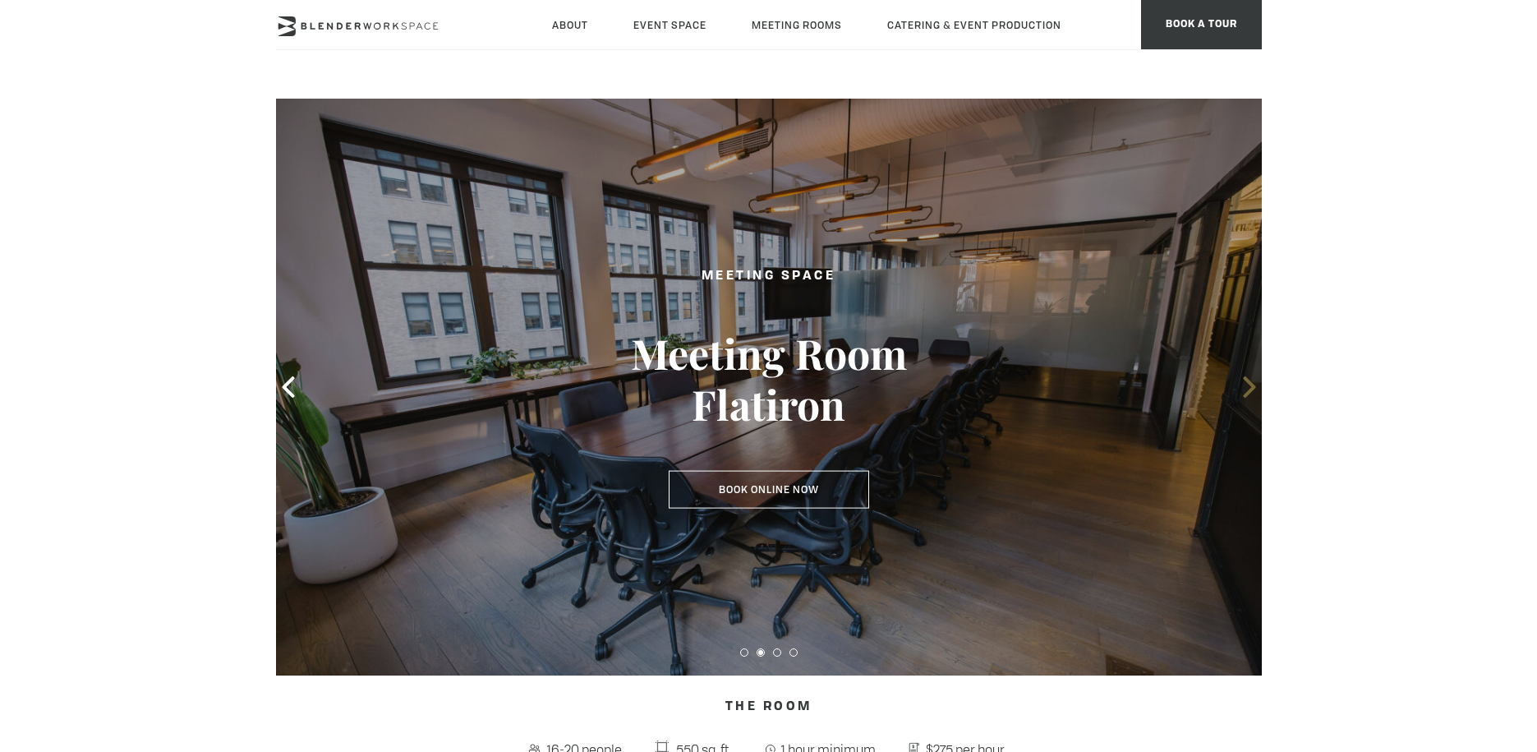
click at [1249, 383] on icon at bounding box center [1249, 386] width 12 height 21
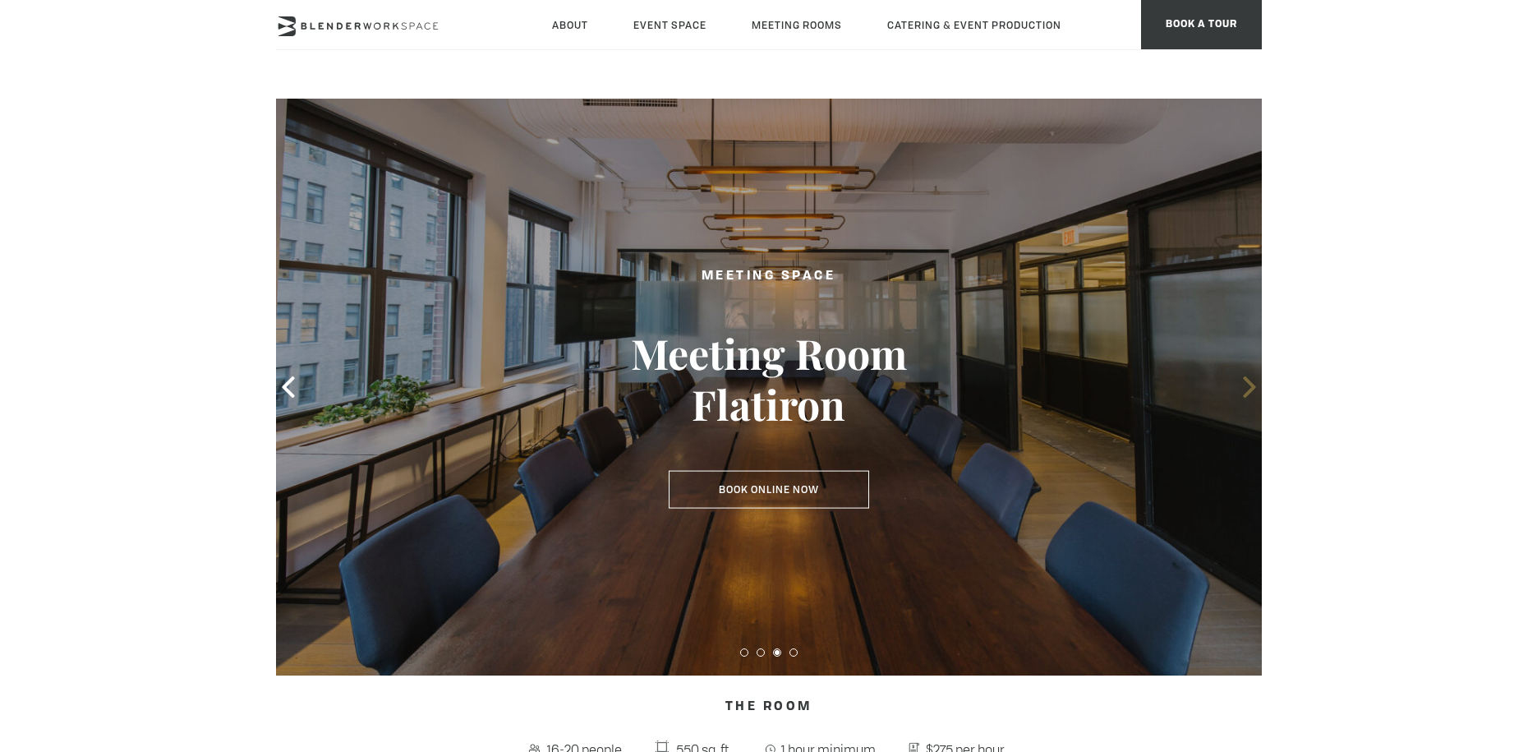
click at [1249, 383] on icon at bounding box center [1249, 386] width 12 height 21
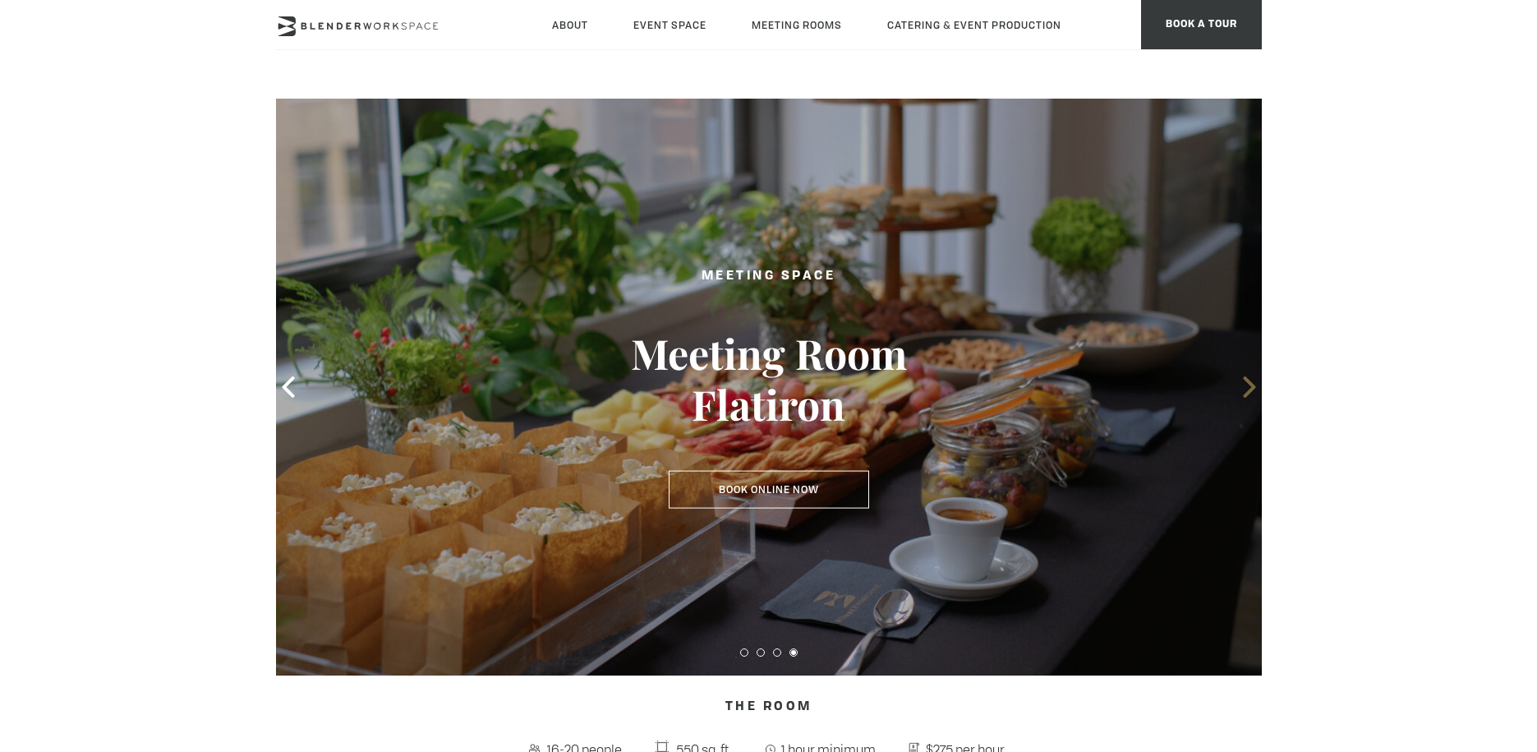
click at [1249, 383] on icon at bounding box center [1249, 386] width 12 height 21
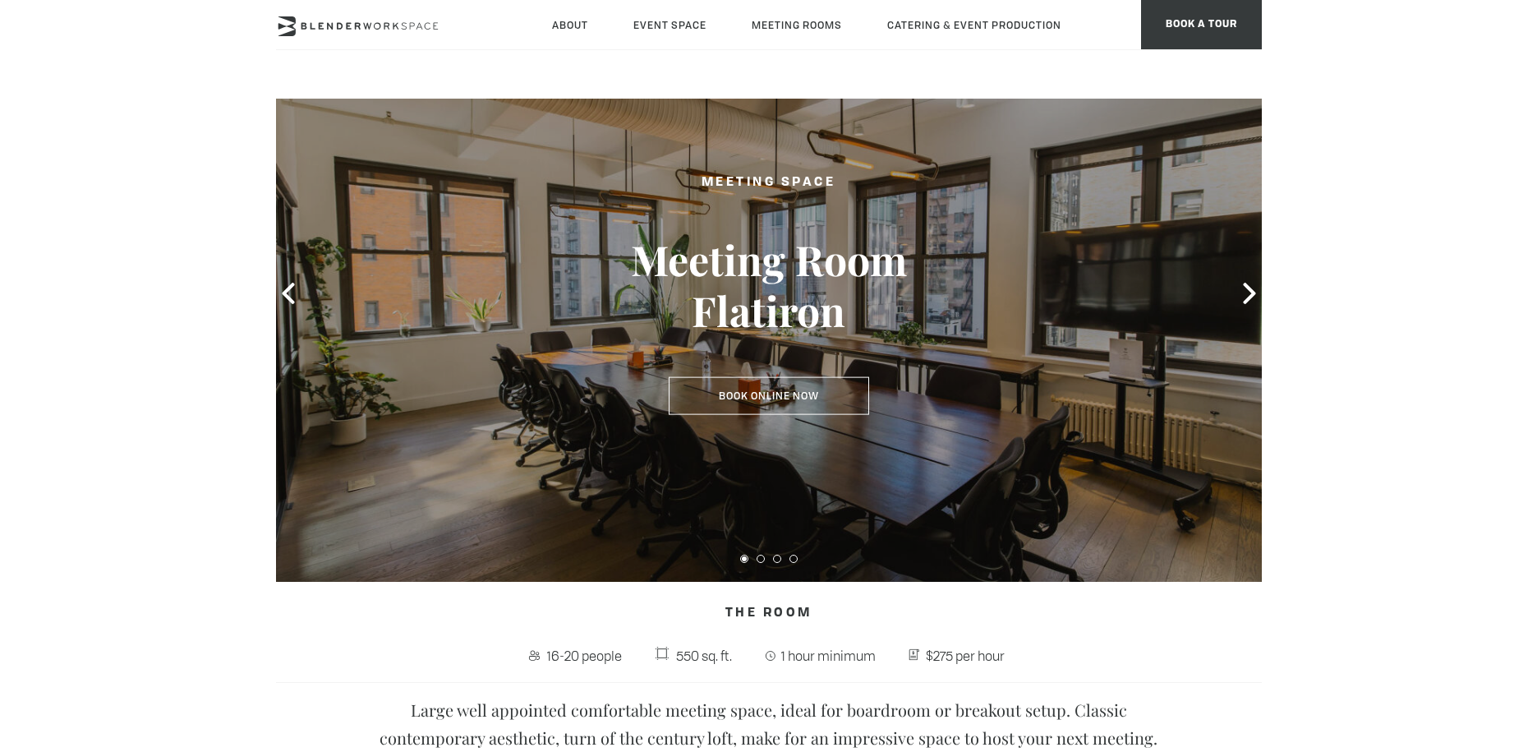
scroll to position [116, 0]
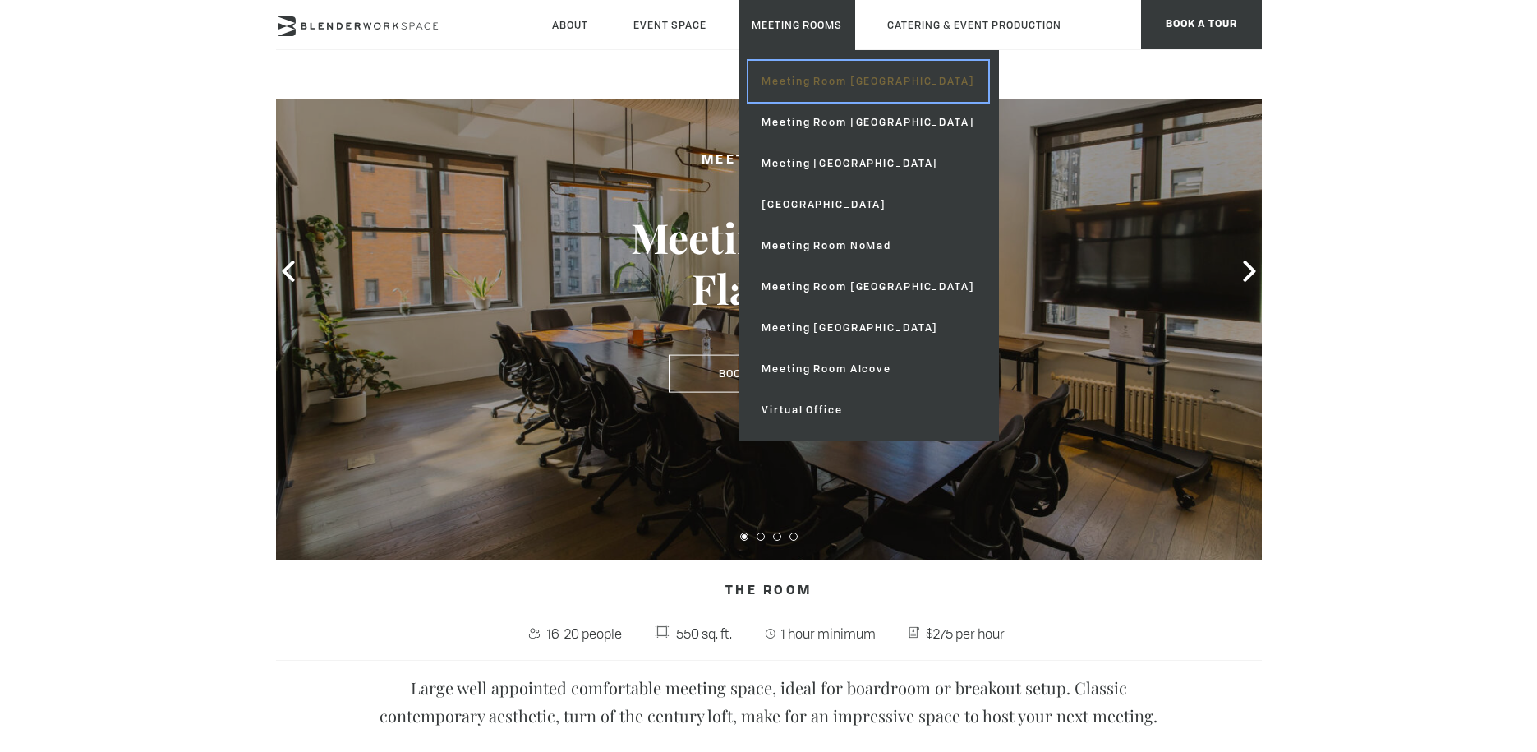
click at [806, 73] on link "Meeting Room [GEOGRAPHIC_DATA]" at bounding box center [867, 81] width 239 height 41
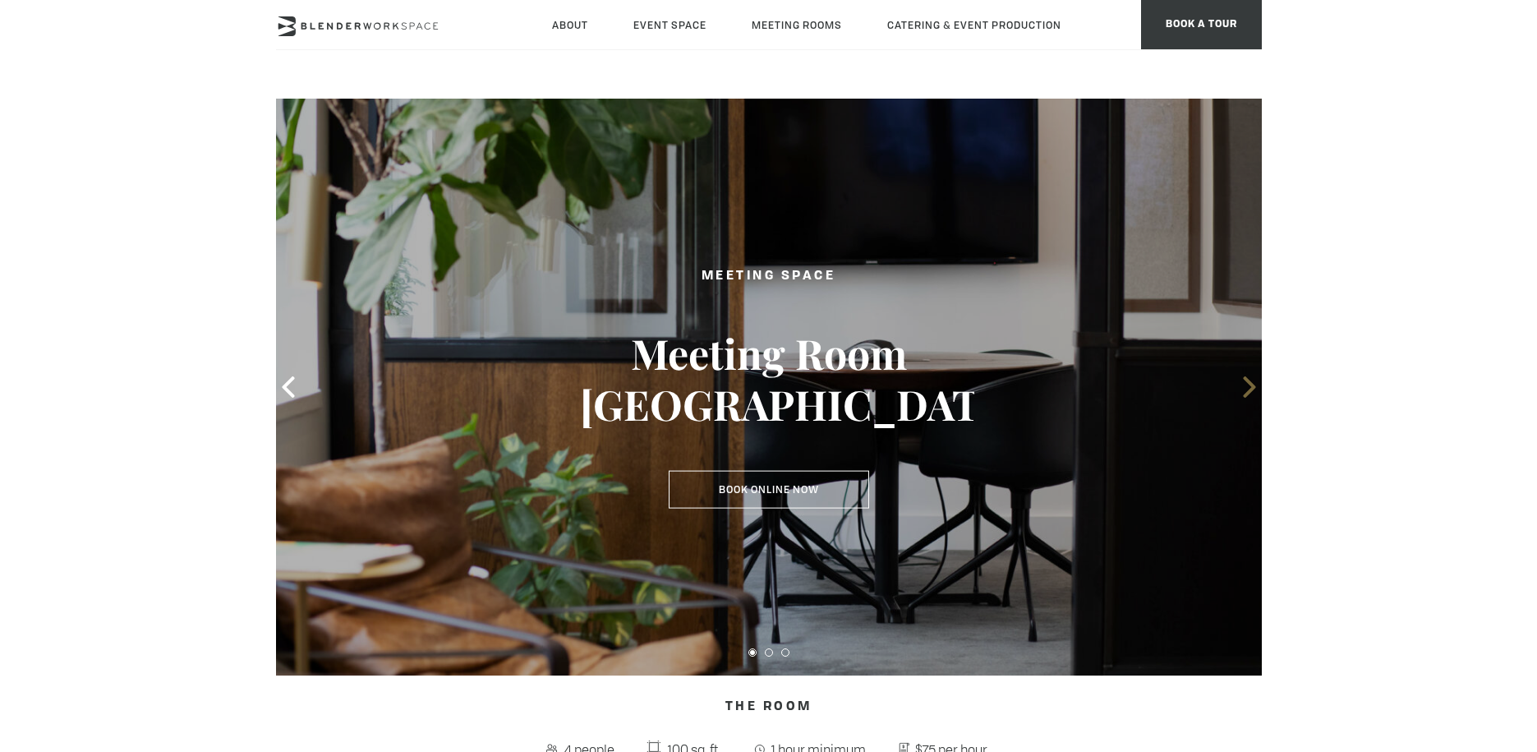
click at [1253, 380] on icon at bounding box center [1249, 386] width 21 height 21
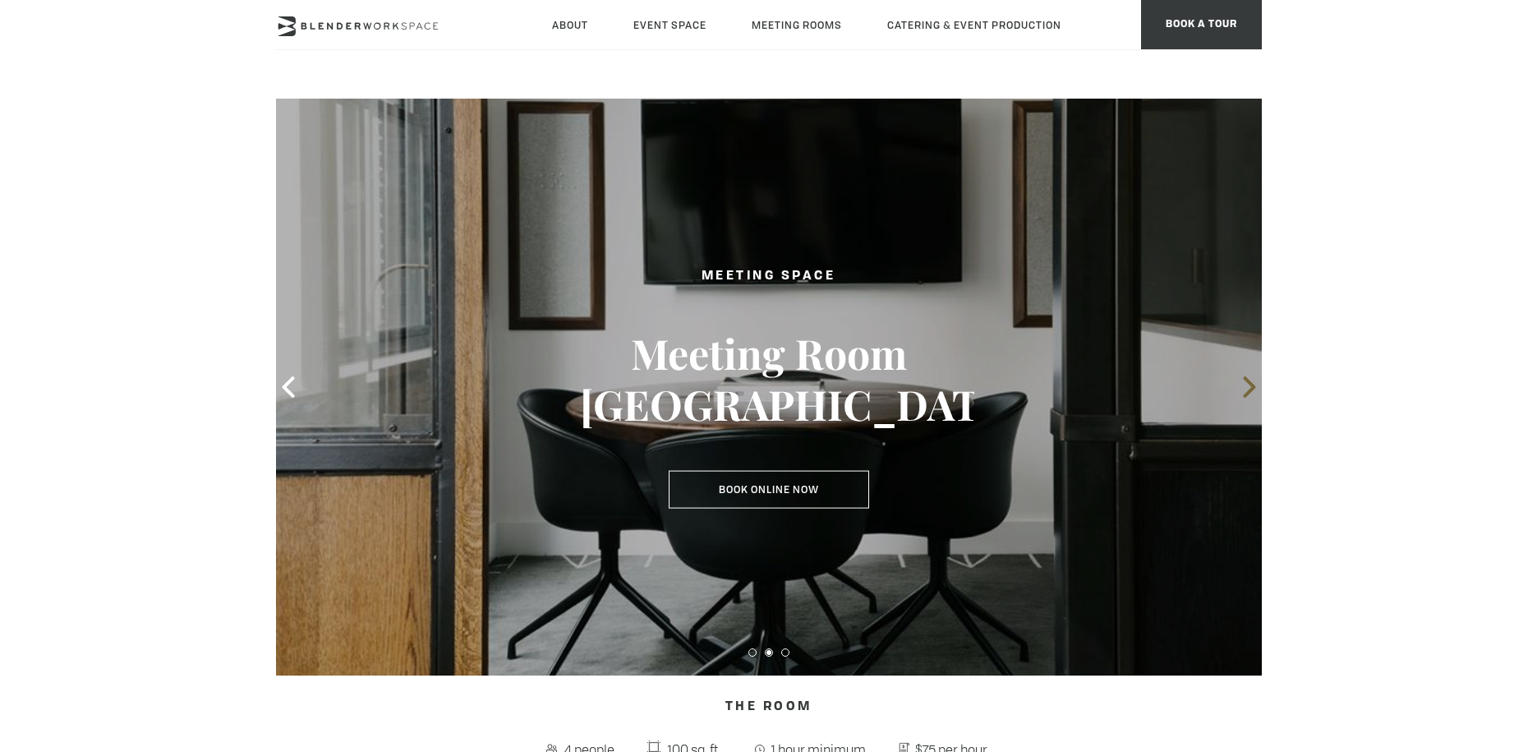
click at [1253, 380] on icon at bounding box center [1249, 386] width 21 height 21
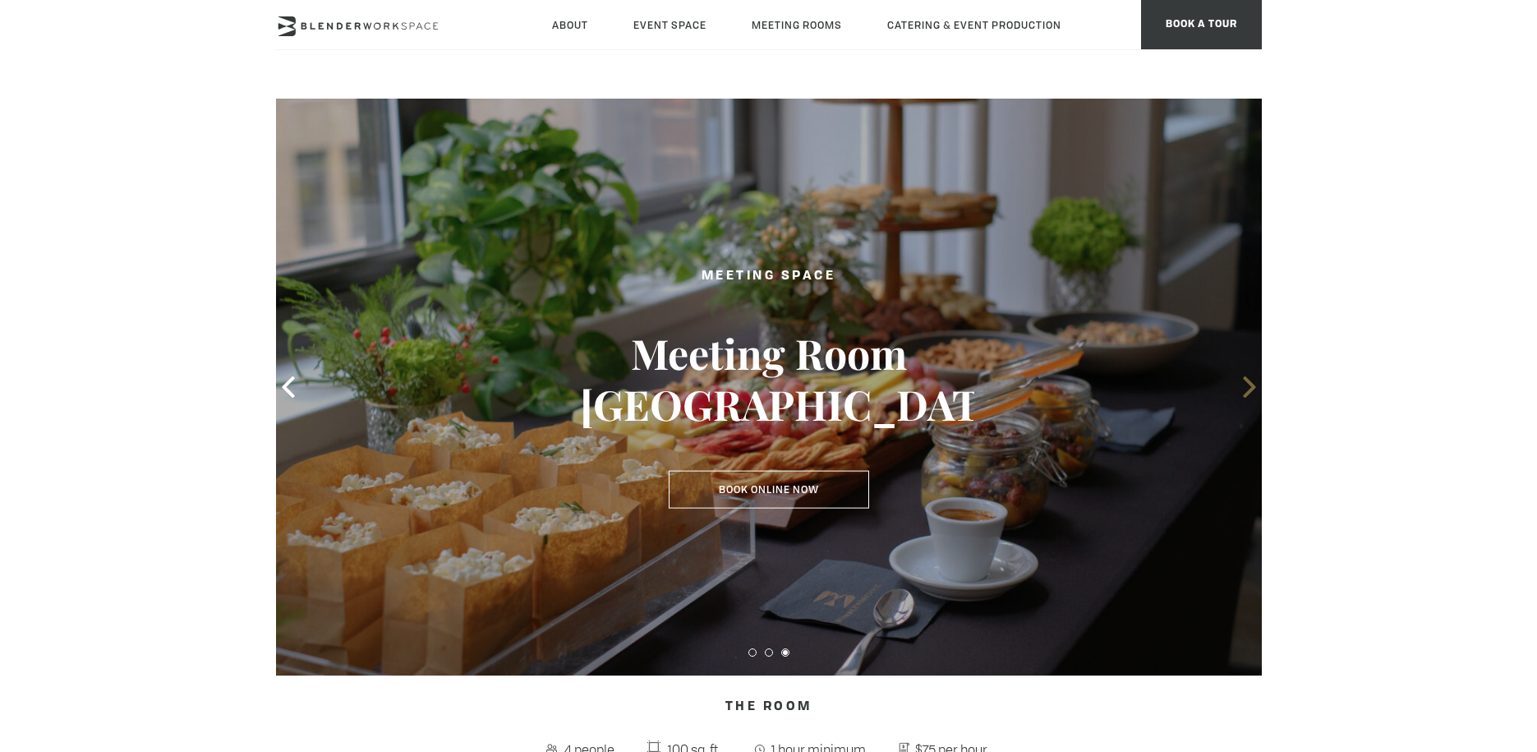
click at [1253, 380] on icon at bounding box center [1249, 386] width 21 height 21
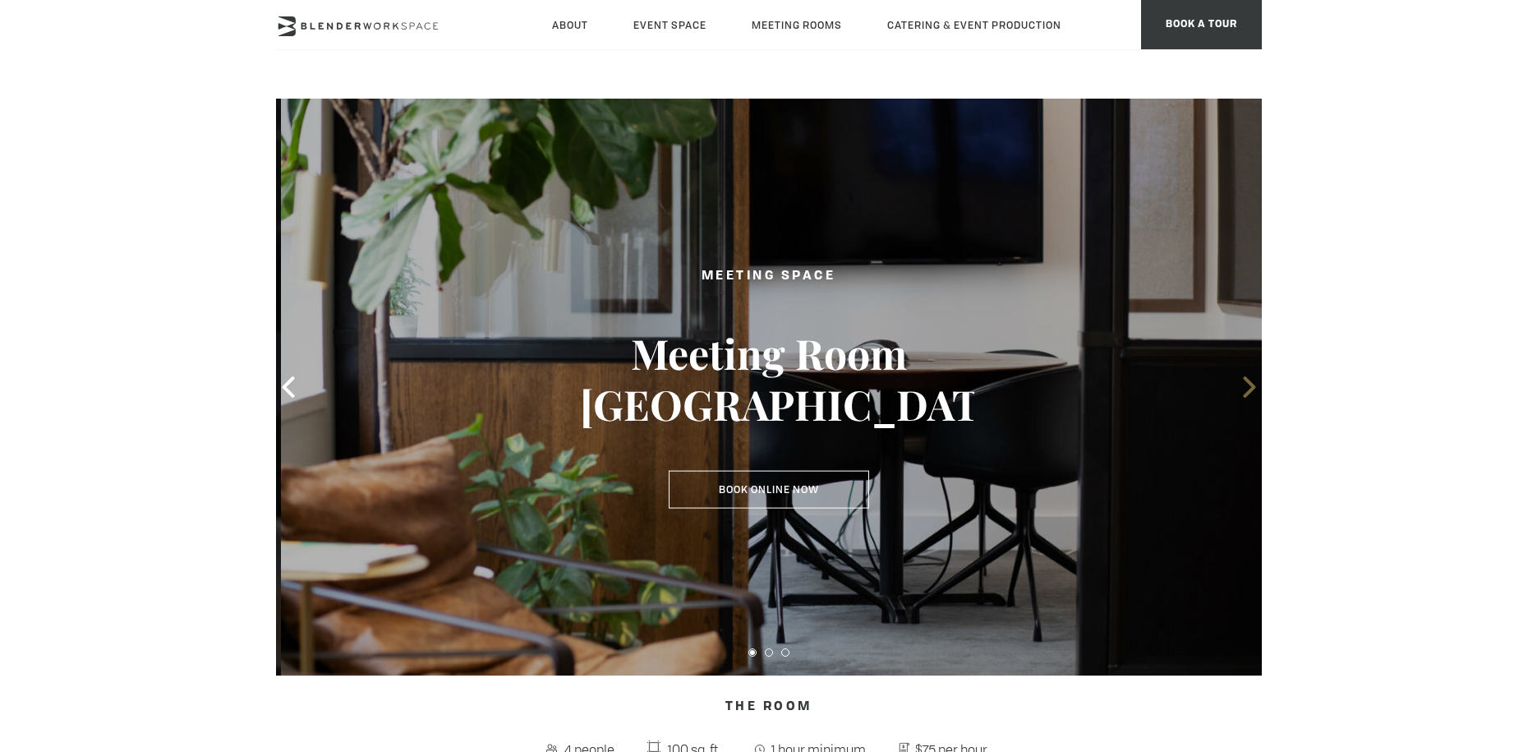
click at [1253, 380] on icon at bounding box center [1249, 386] width 21 height 21
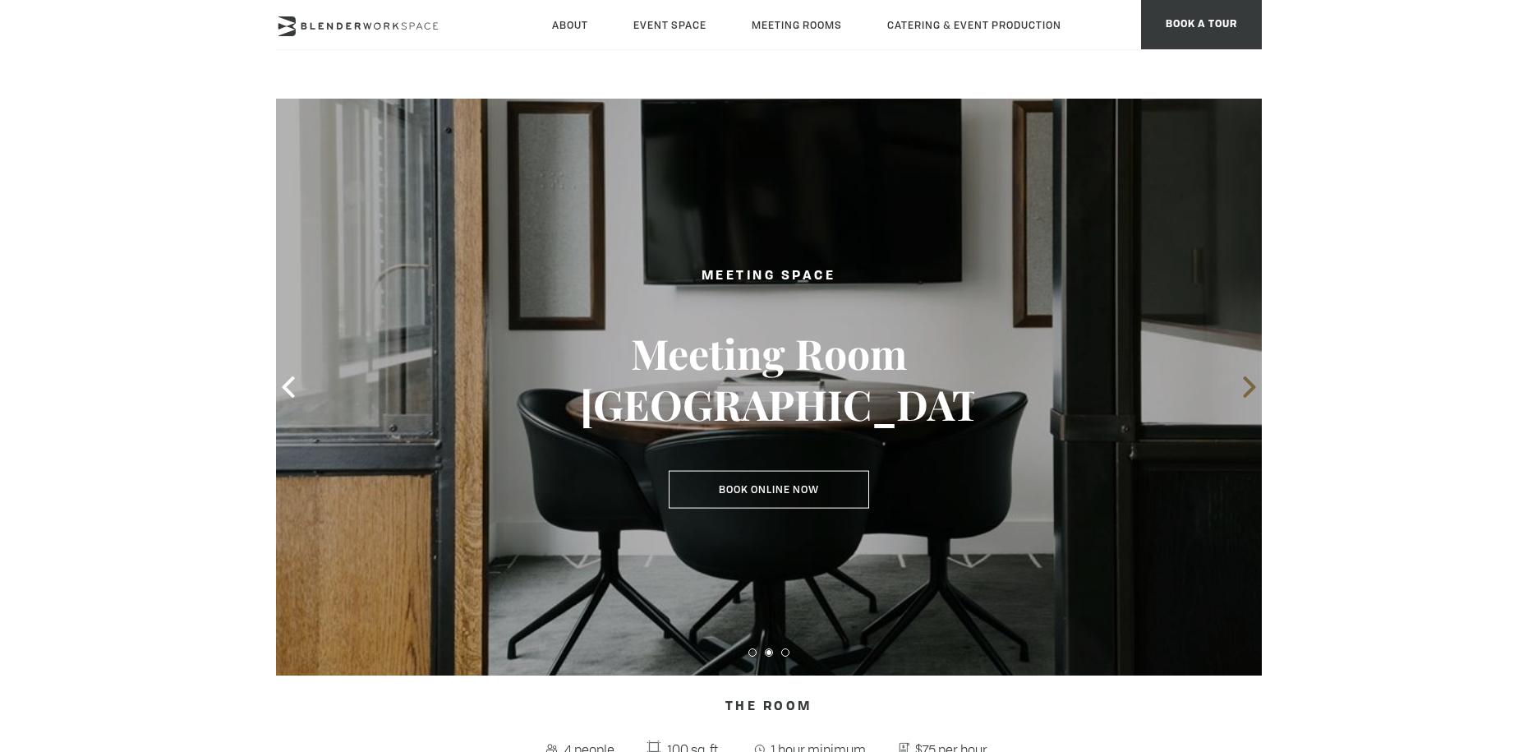
click at [1253, 380] on icon at bounding box center [1249, 386] width 21 height 21
